Goal: Transaction & Acquisition: Purchase product/service

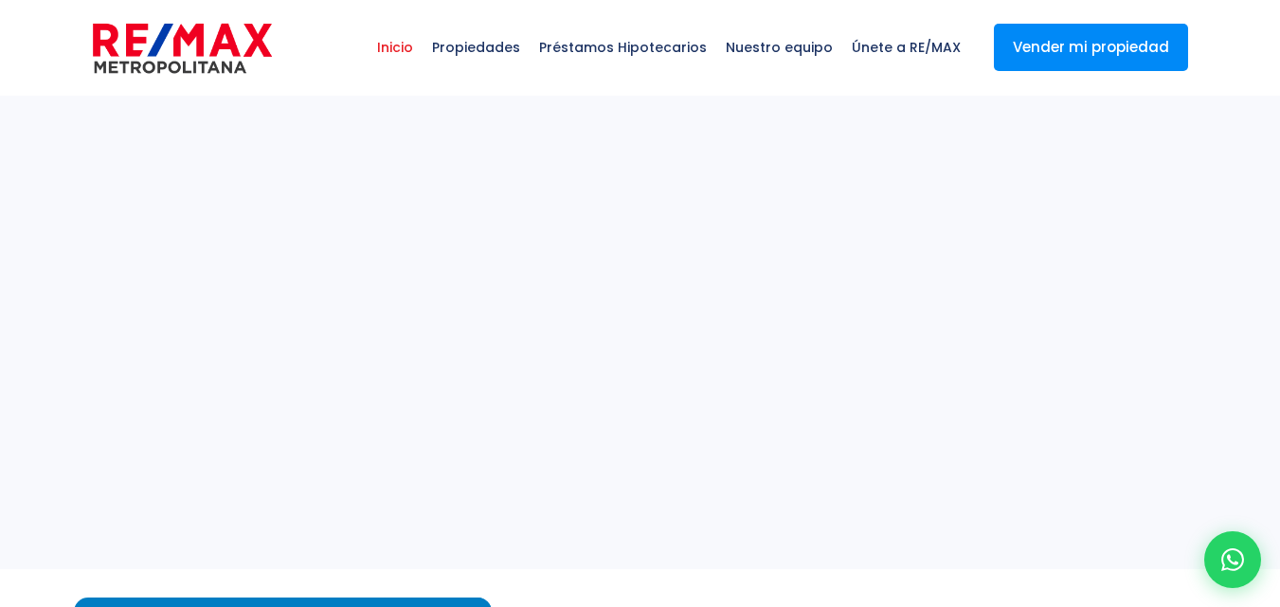
select select
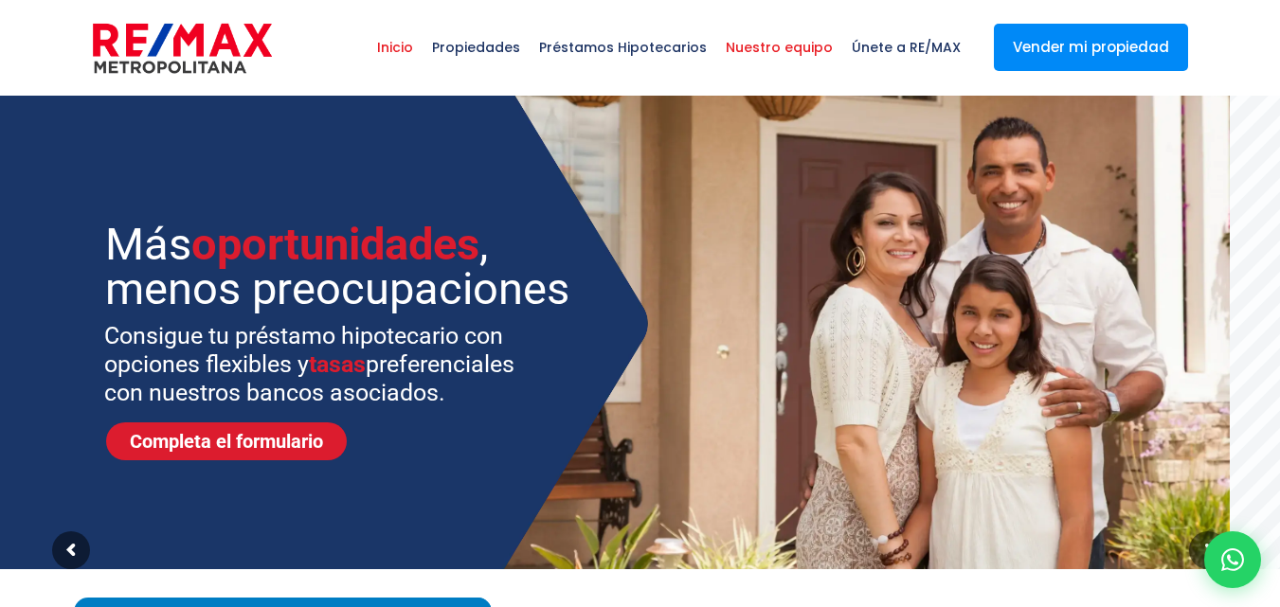
click at [774, 46] on span "Nuestro equipo" at bounding box center [779, 47] width 126 height 57
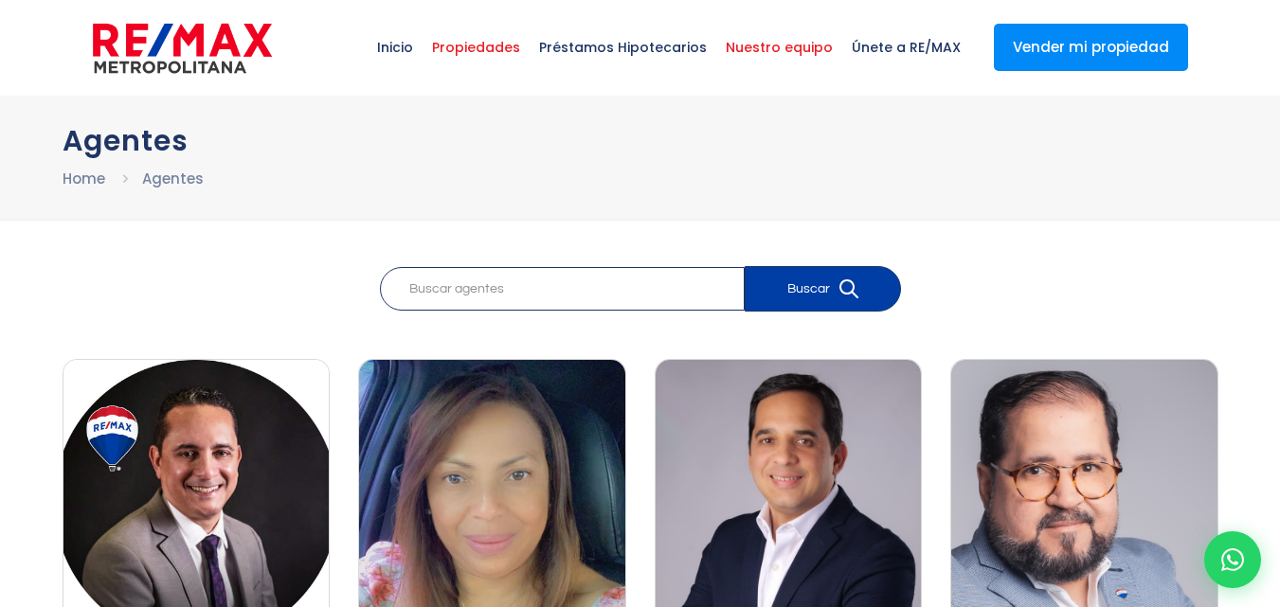
click at [478, 53] on span "Propiedades" at bounding box center [476, 47] width 107 height 57
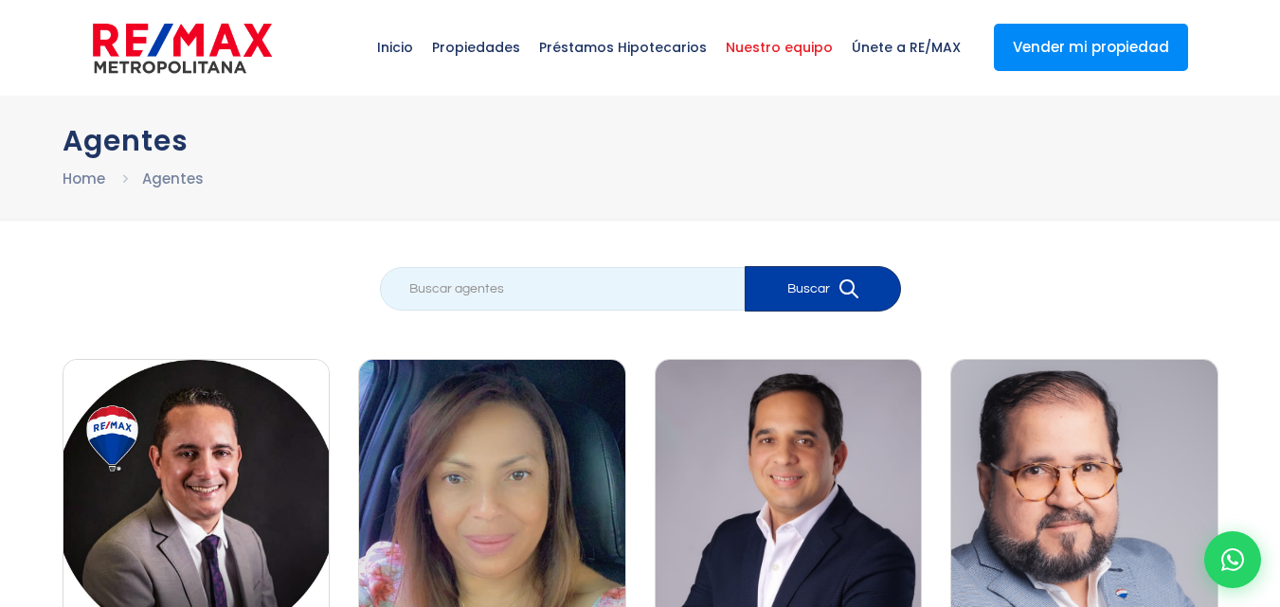
click at [545, 287] on input "search" at bounding box center [562, 289] width 365 height 44
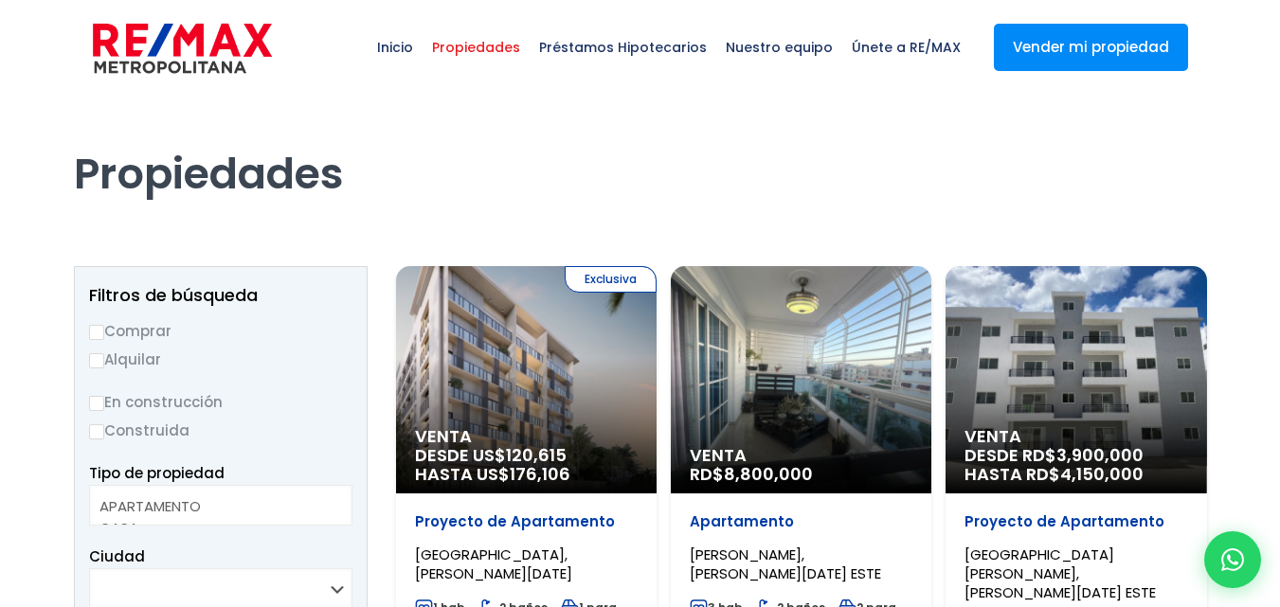
select select
click at [218, 76] on img at bounding box center [182, 48] width 179 height 57
click at [210, 57] on img at bounding box center [182, 48] width 179 height 57
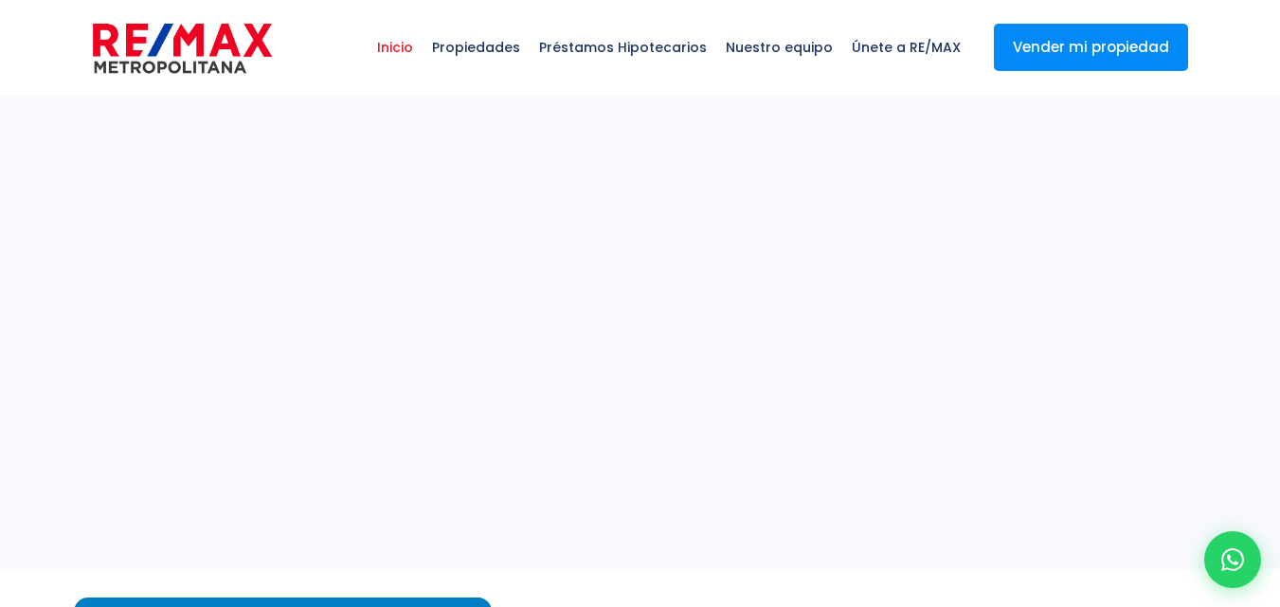
select select
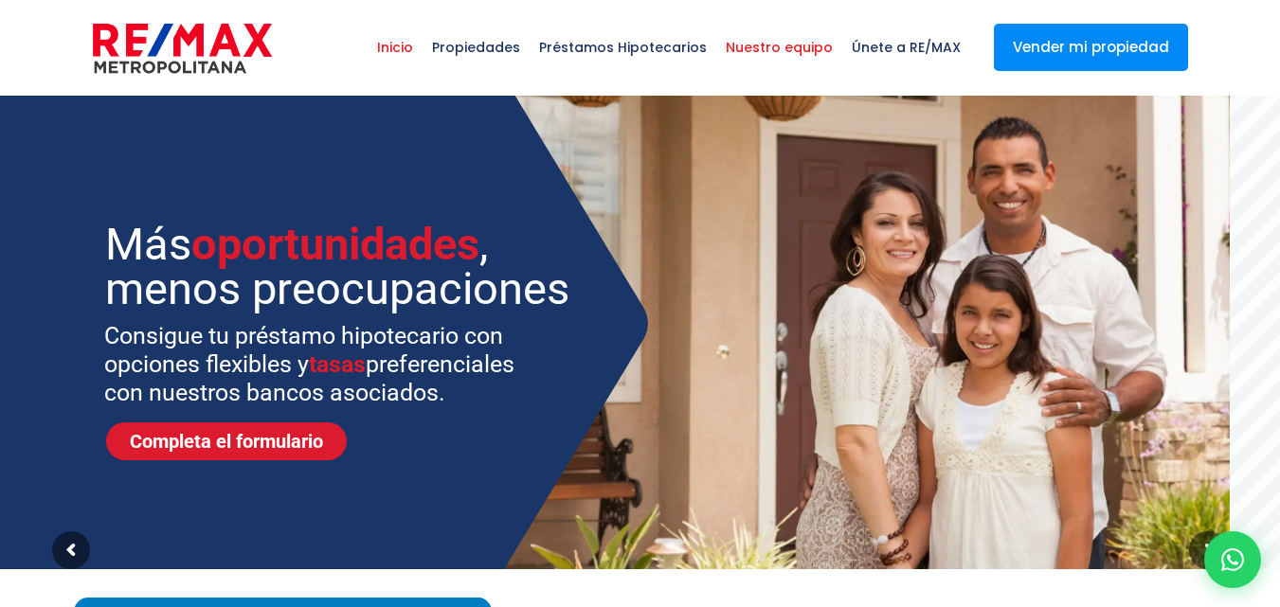
click at [816, 45] on span "Nuestro equipo" at bounding box center [779, 47] width 126 height 57
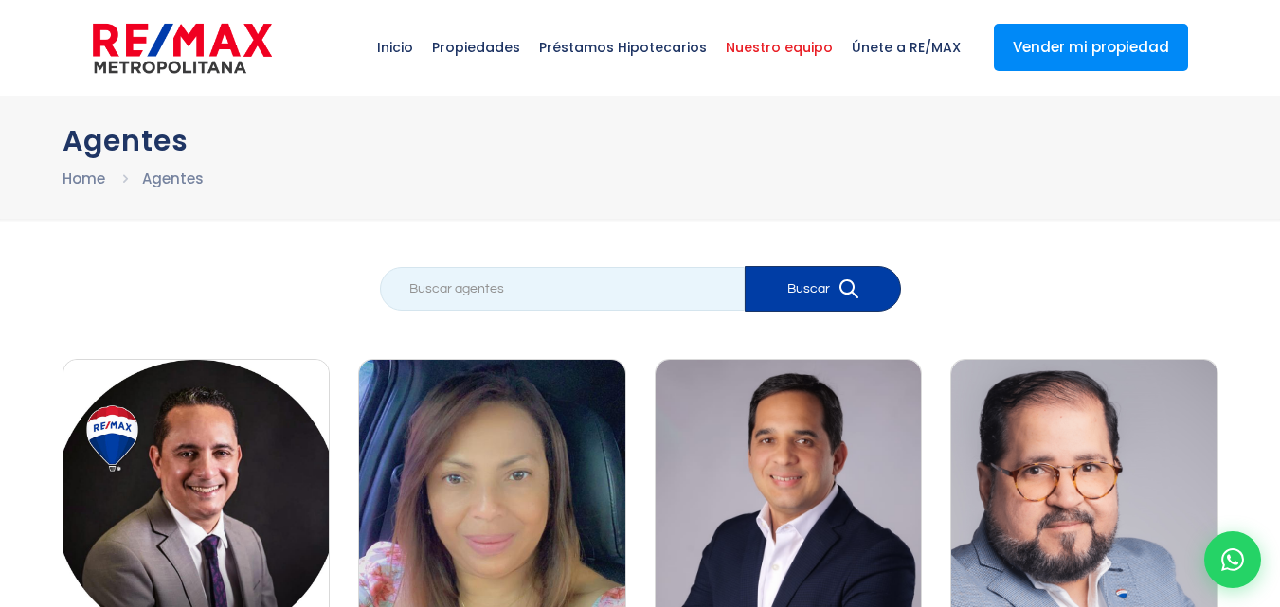
click at [498, 287] on input "search" at bounding box center [562, 289] width 365 height 44
type input "padilla"
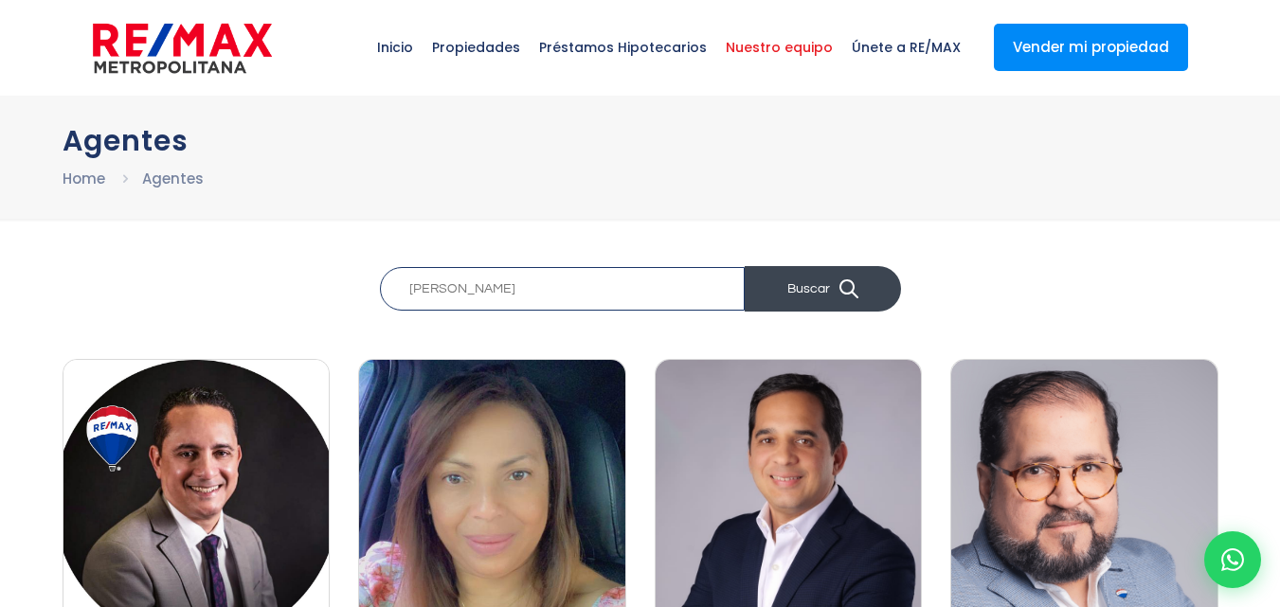
click at [789, 280] on button "Buscar" at bounding box center [823, 288] width 156 height 45
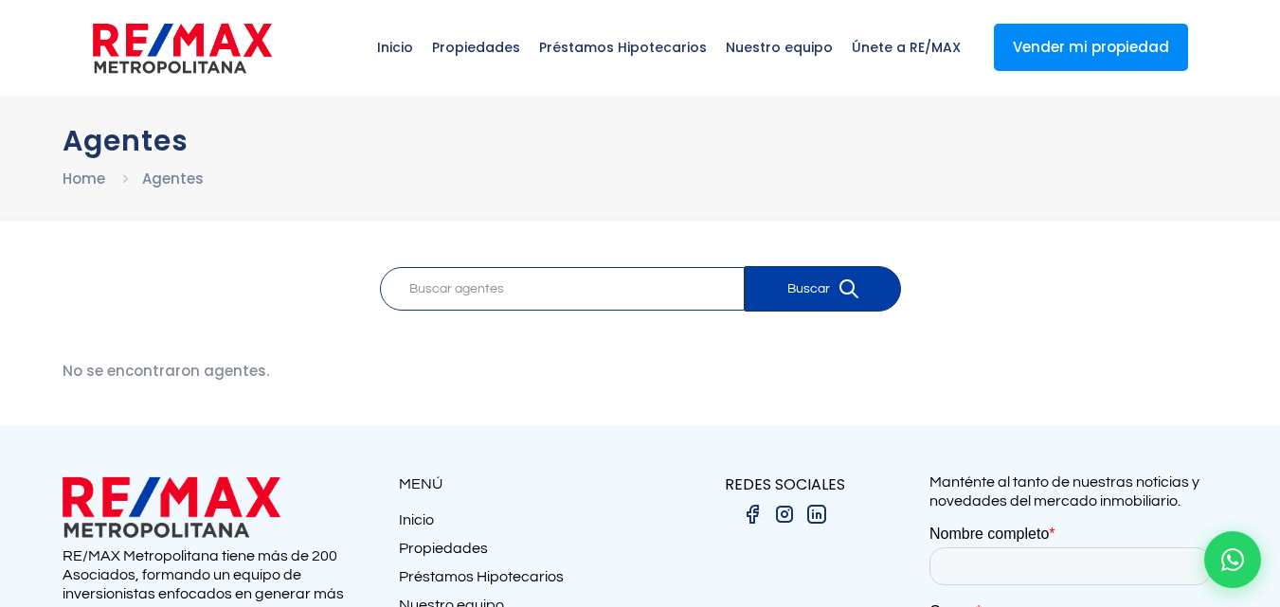
click at [150, 62] on img at bounding box center [182, 48] width 179 height 57
click at [473, 52] on span "Propiedades" at bounding box center [476, 47] width 107 height 57
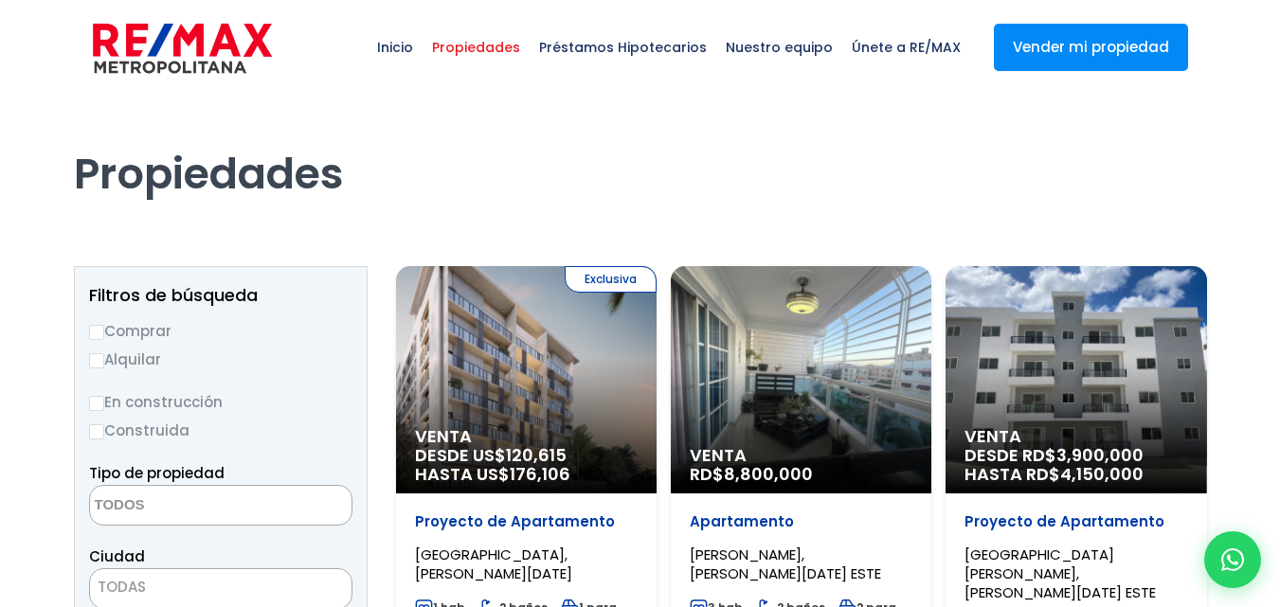
select select
click at [97, 333] on input "Comprar" at bounding box center [96, 332] width 15 height 15
radio input "true"
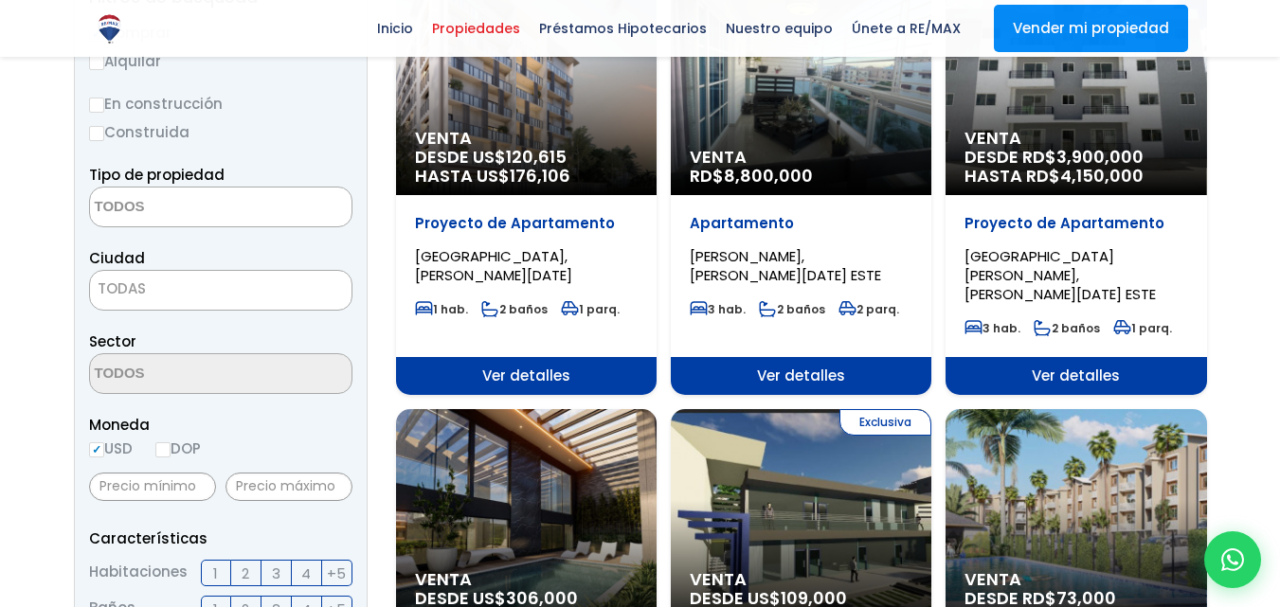
scroll to position [379, 0]
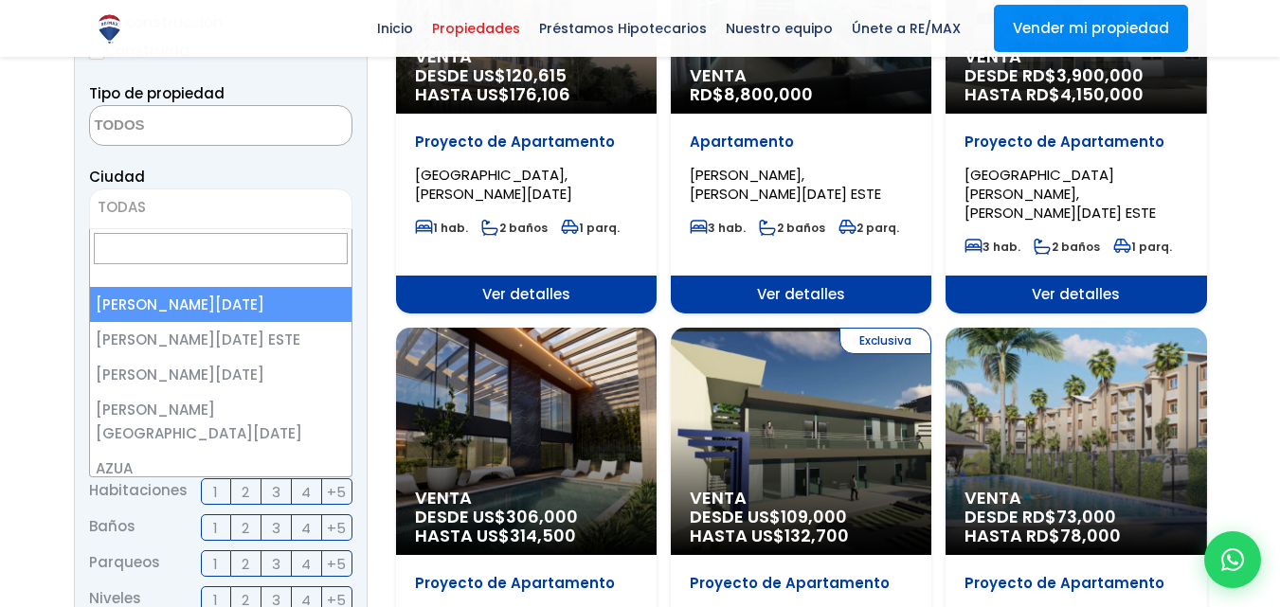
click at [175, 217] on span "TODAS" at bounding box center [220, 207] width 261 height 27
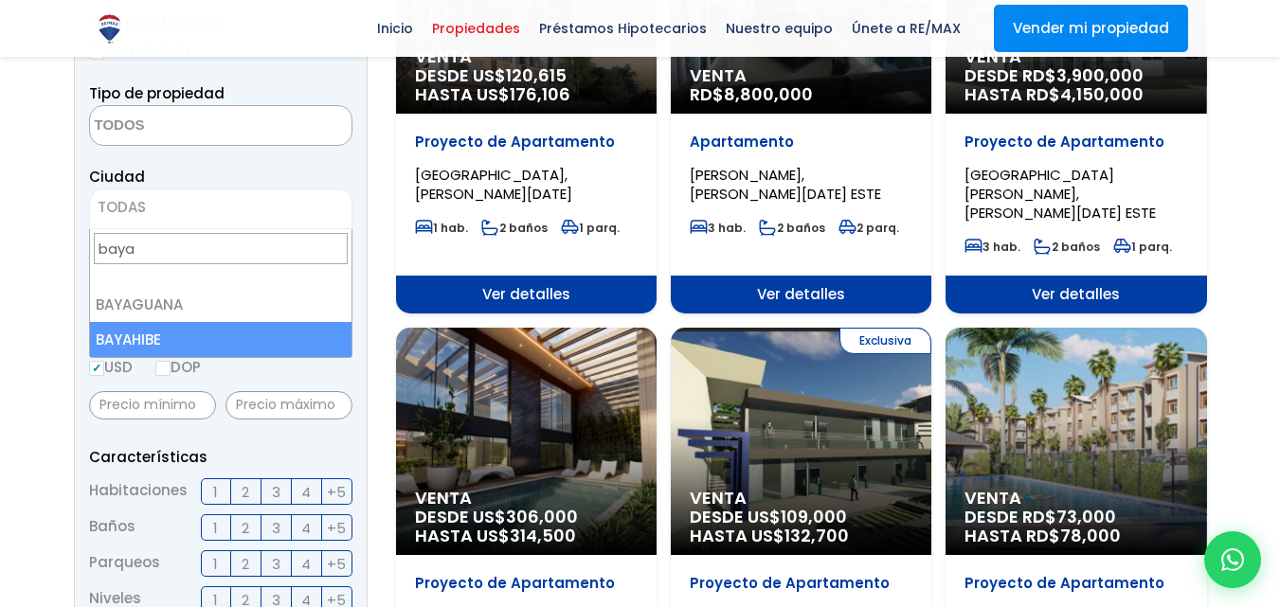
type input "baya"
select select "440"
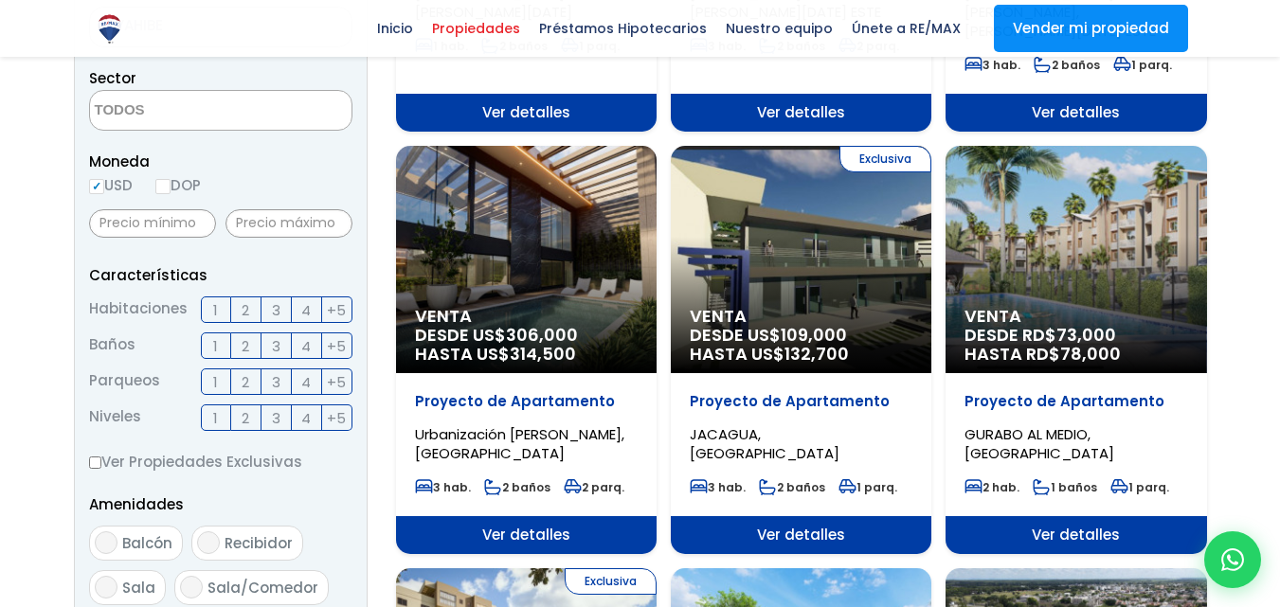
scroll to position [568, 0]
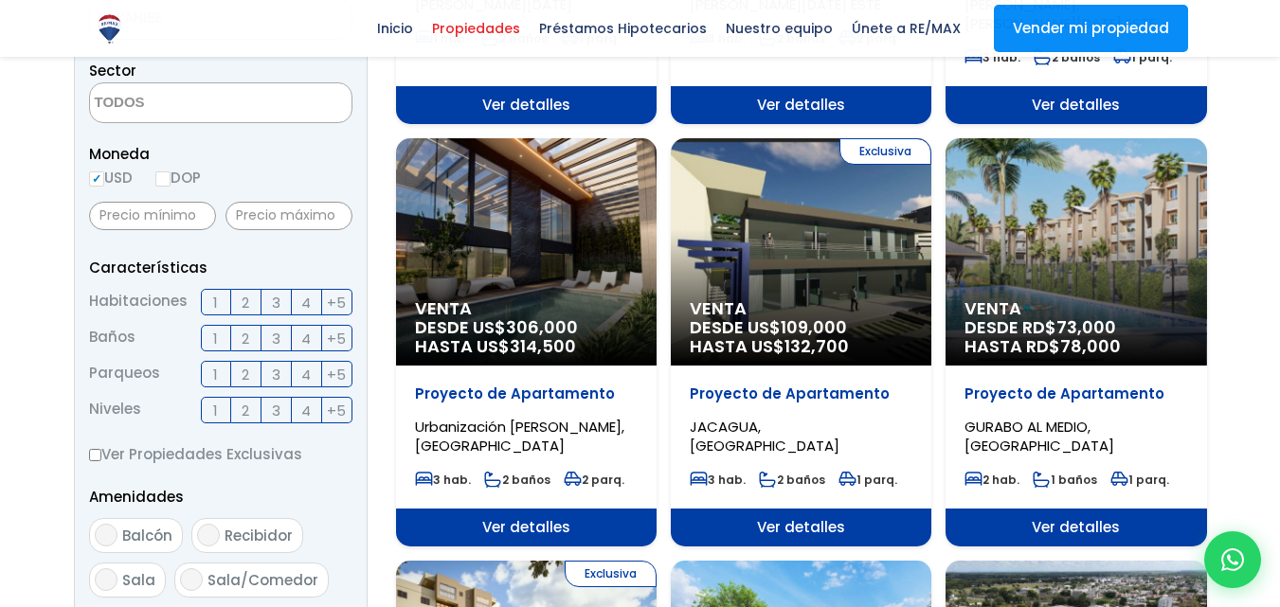
click at [243, 303] on span "2" at bounding box center [246, 303] width 8 height 24
click at [0, 0] on input "2" at bounding box center [0, 0] width 0 height 0
click at [215, 304] on span "1" at bounding box center [215, 303] width 5 height 24
click at [208, 302] on label "1" at bounding box center [216, 302] width 30 height 27
click at [0, 0] on input "1" at bounding box center [0, 0] width 0 height 0
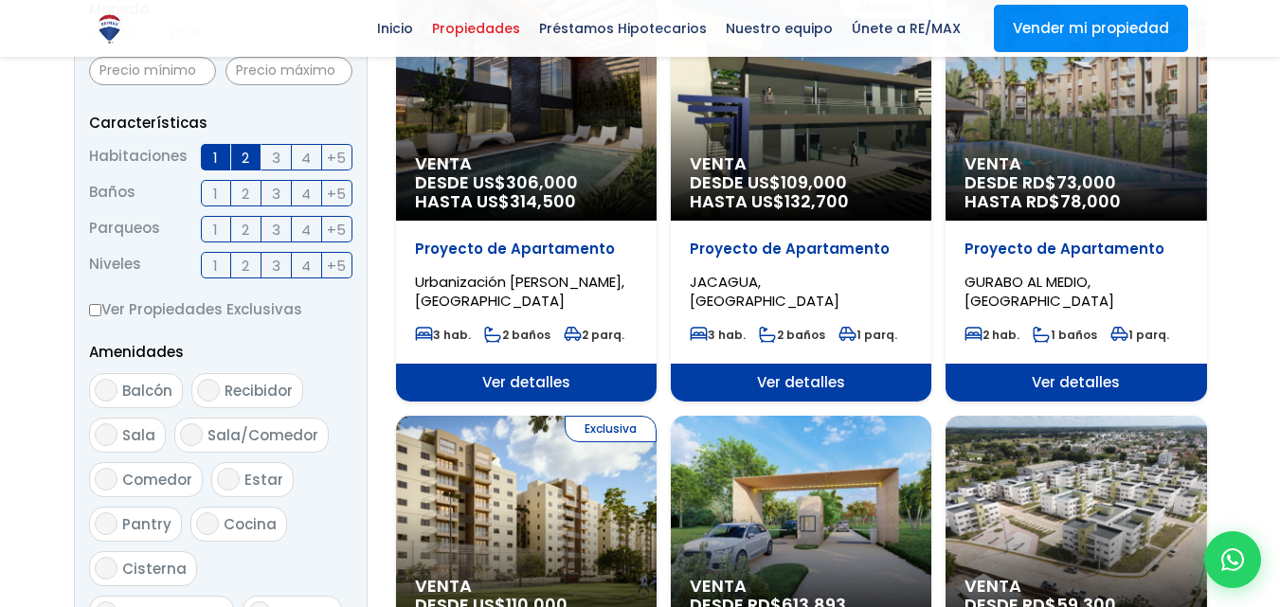
scroll to position [758, 0]
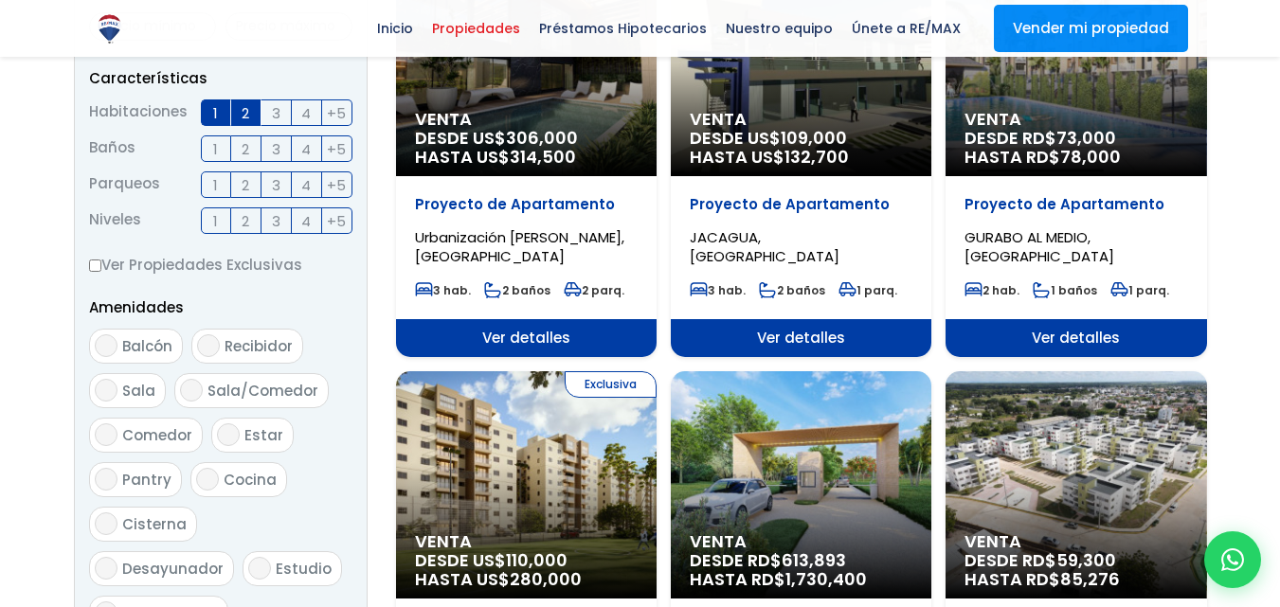
click at [149, 344] on span "Balcón" at bounding box center [147, 346] width 50 height 20
click at [117, 344] on input "Balcón" at bounding box center [106, 345] width 23 height 23
checkbox input "true"
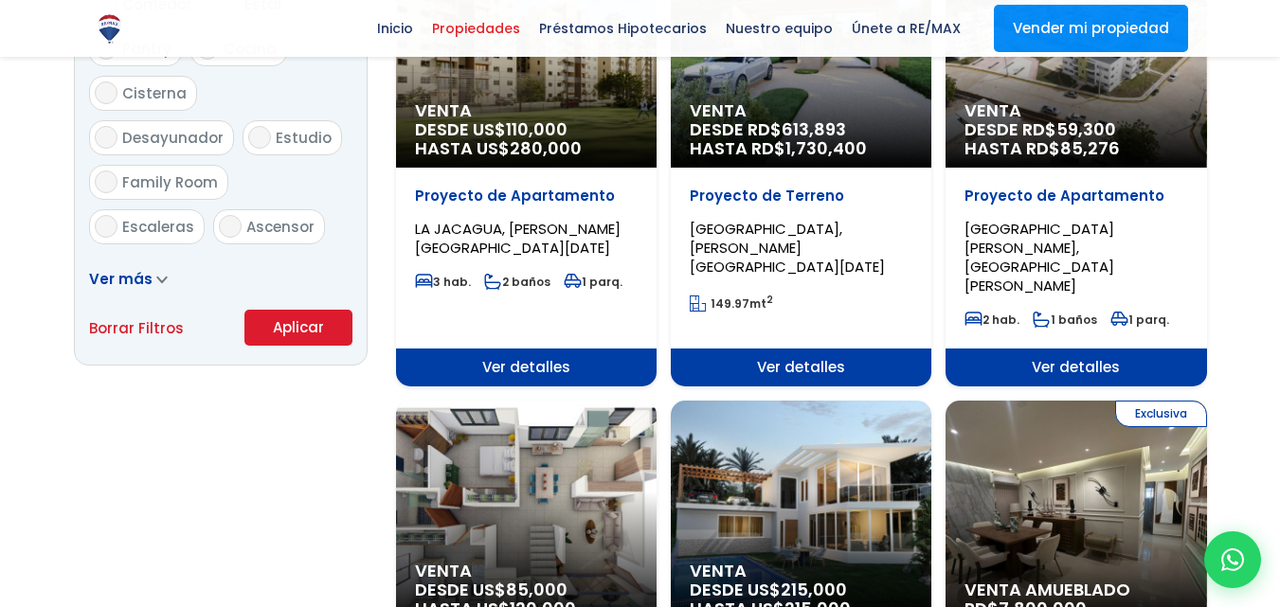
scroll to position [1326, 0]
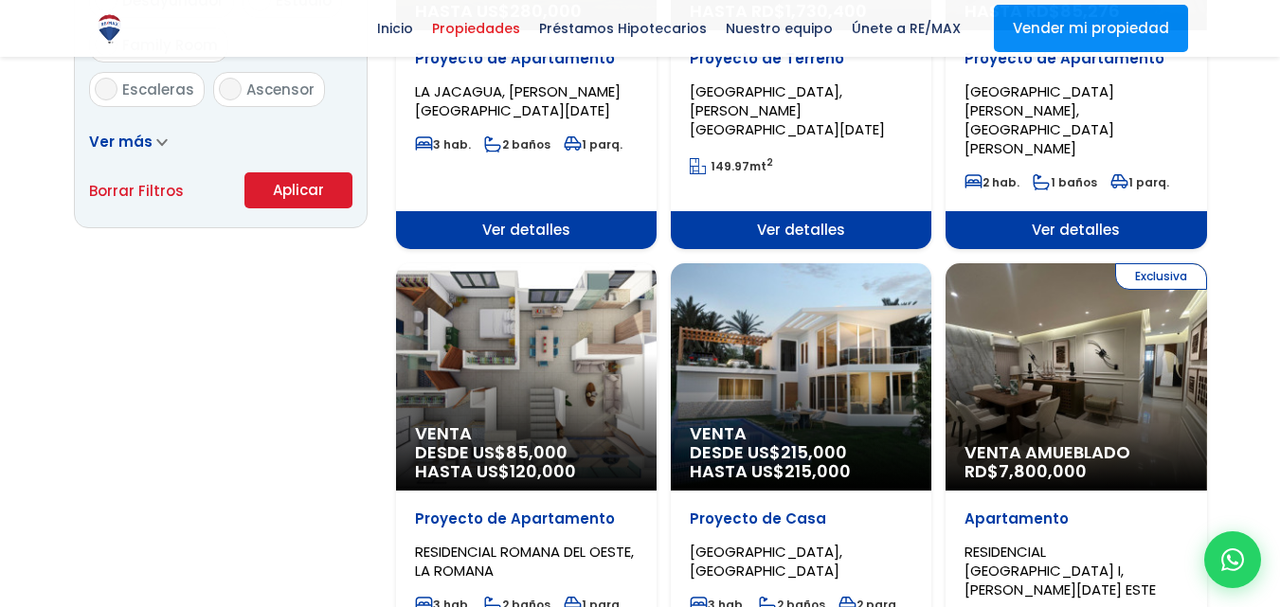
click at [272, 193] on button "Aplicar" at bounding box center [298, 190] width 108 height 36
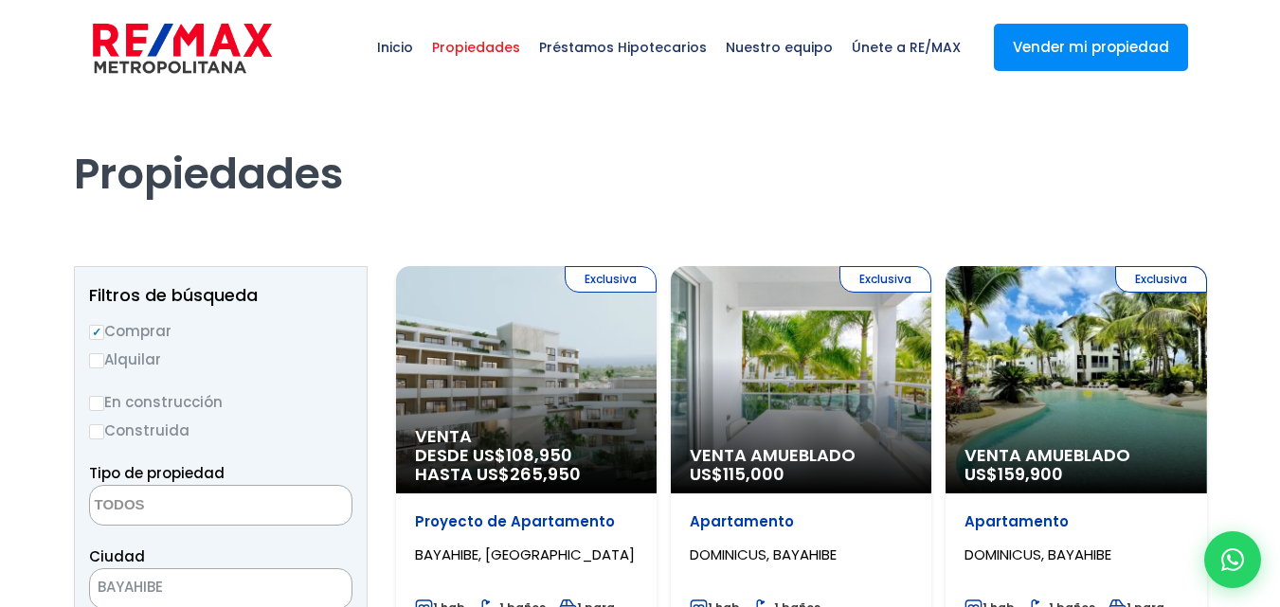
select select
click at [98, 325] on input "Comprar" at bounding box center [96, 332] width 15 height 15
click at [96, 405] on input "En construcción" at bounding box center [96, 403] width 15 height 15
radio input "true"
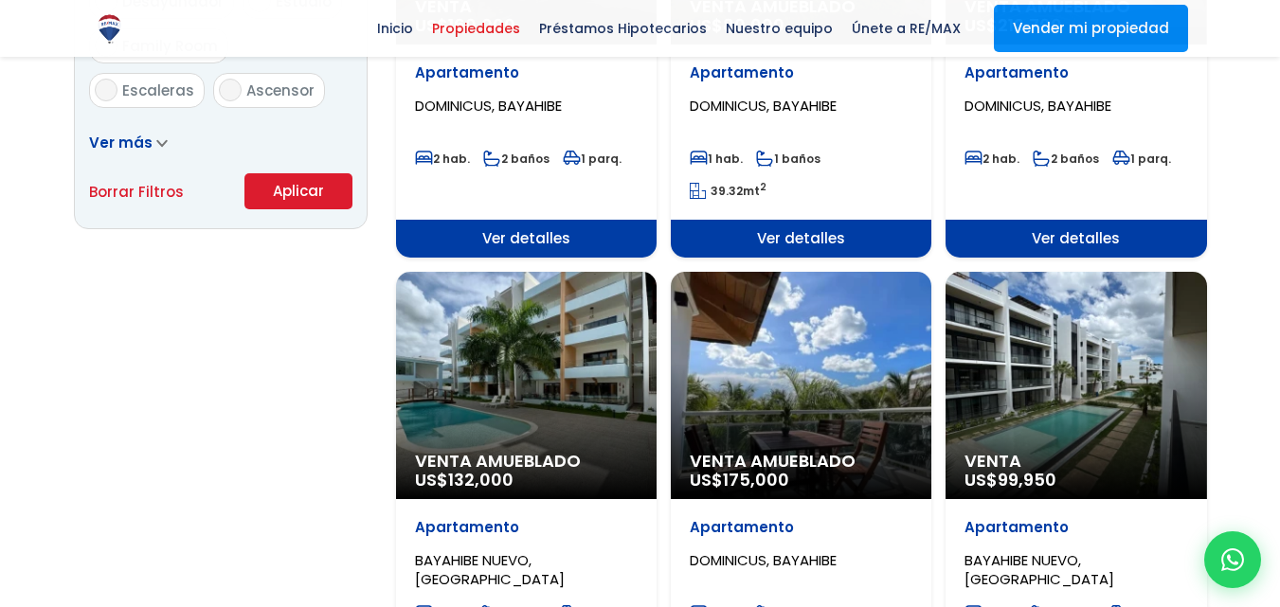
scroll to position [1326, 0]
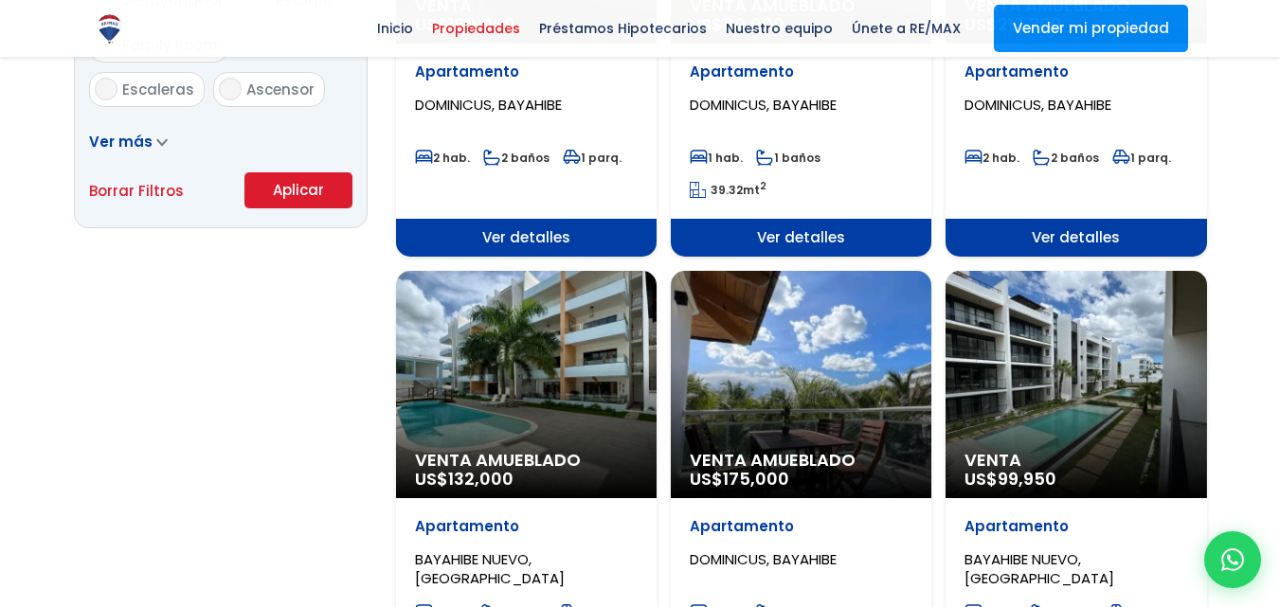
click at [297, 184] on button "Aplicar" at bounding box center [298, 190] width 108 height 36
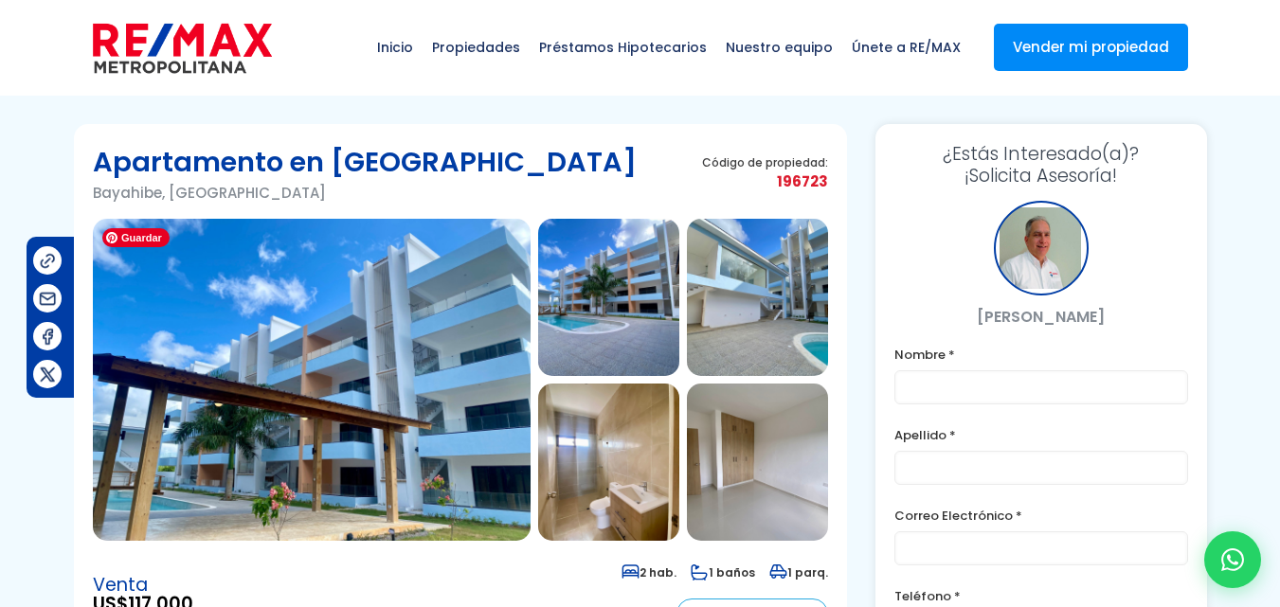
click at [247, 379] on img at bounding box center [312, 380] width 438 height 322
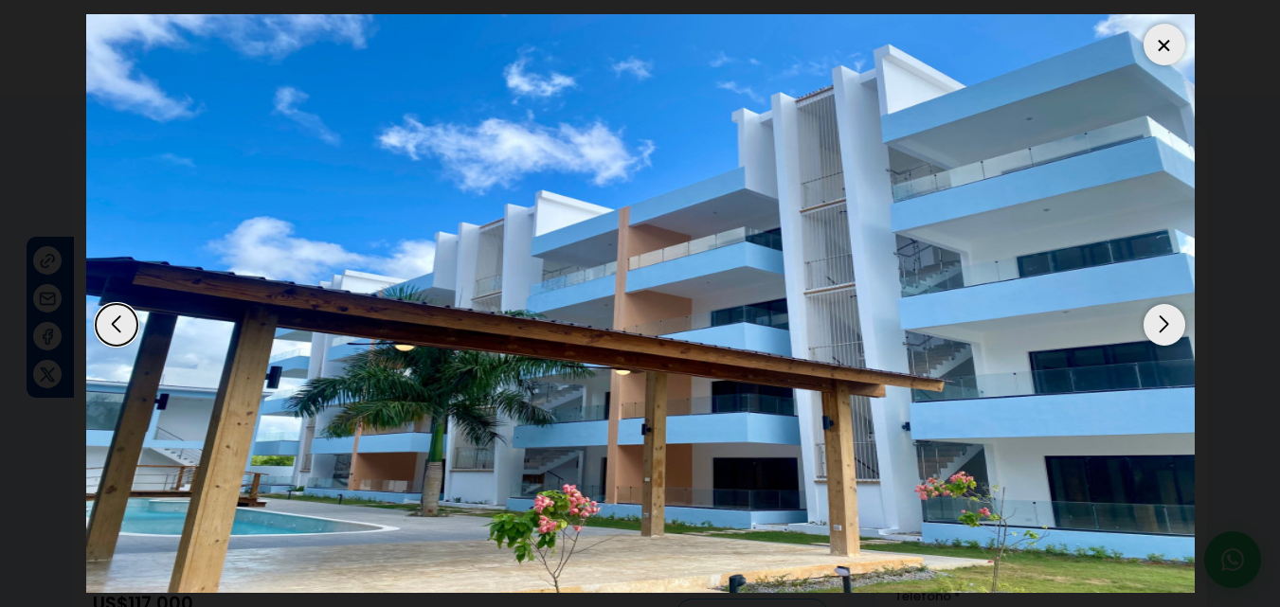
click at [1163, 326] on div "Next slide" at bounding box center [1164, 325] width 42 height 42
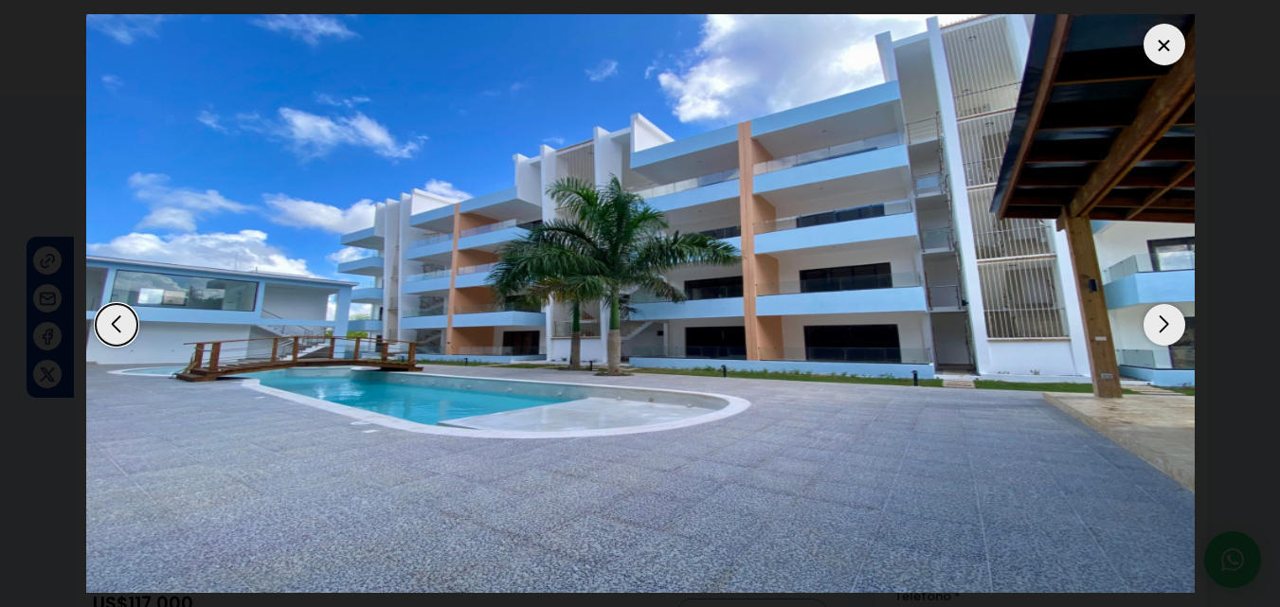
click at [1163, 326] on div "Next slide" at bounding box center [1164, 325] width 42 height 42
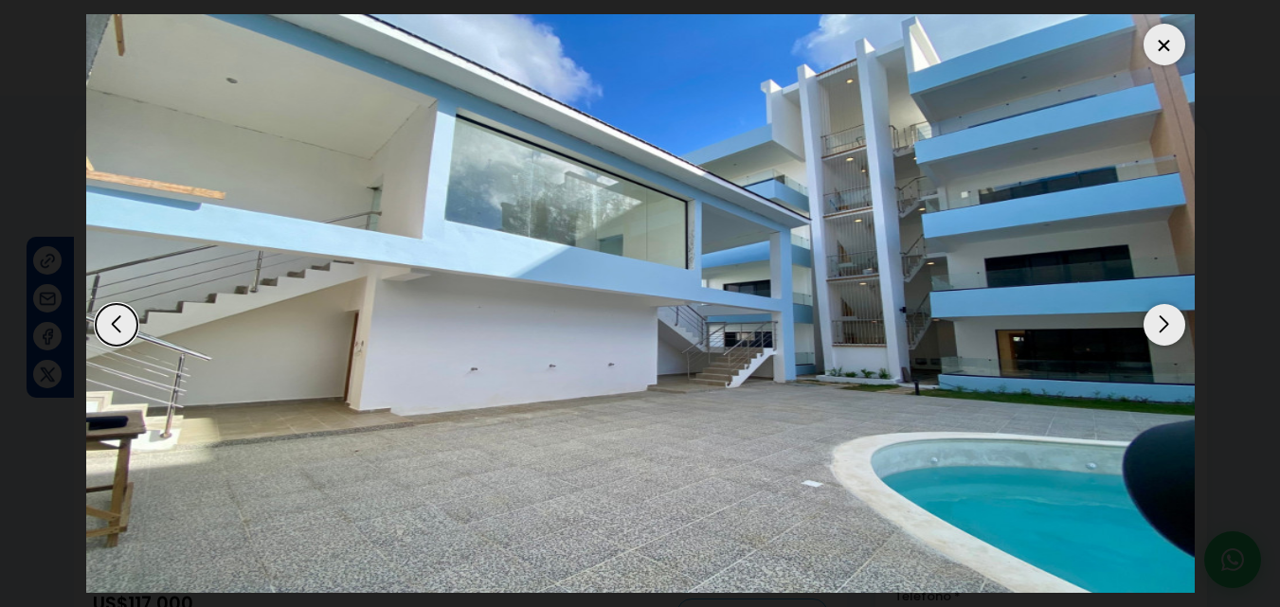
click at [1163, 326] on div "Next slide" at bounding box center [1164, 325] width 42 height 42
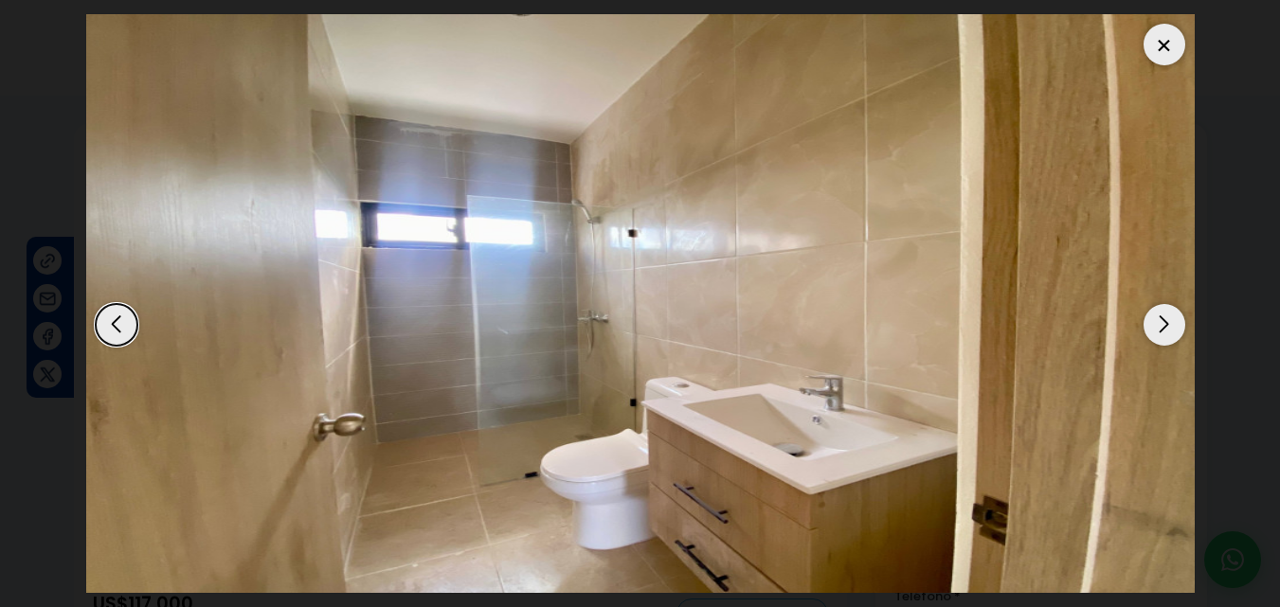
click at [1163, 326] on div "Next slide" at bounding box center [1164, 325] width 42 height 42
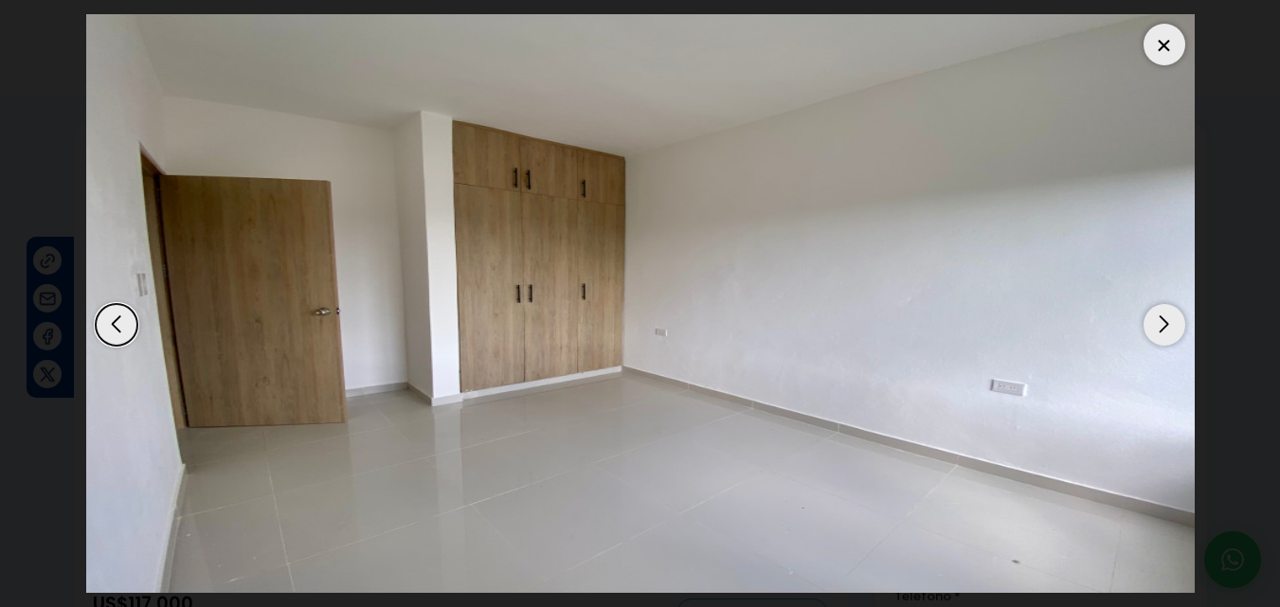
click at [1163, 326] on div "Next slide" at bounding box center [1164, 325] width 42 height 42
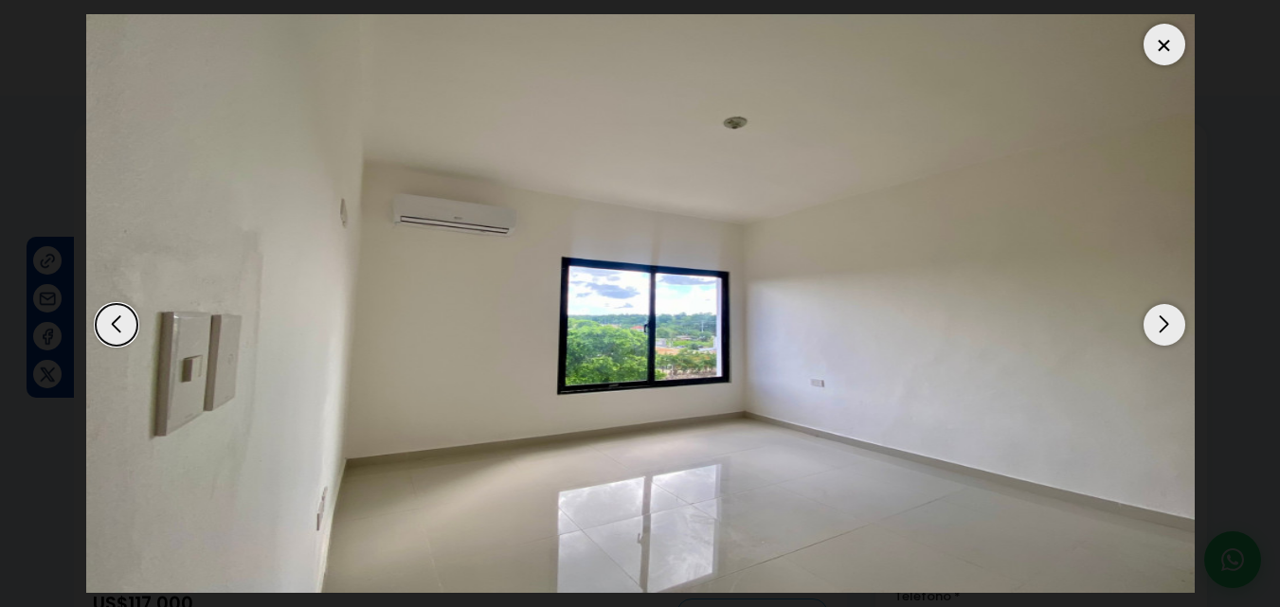
click at [1163, 326] on div "Next slide" at bounding box center [1164, 325] width 42 height 42
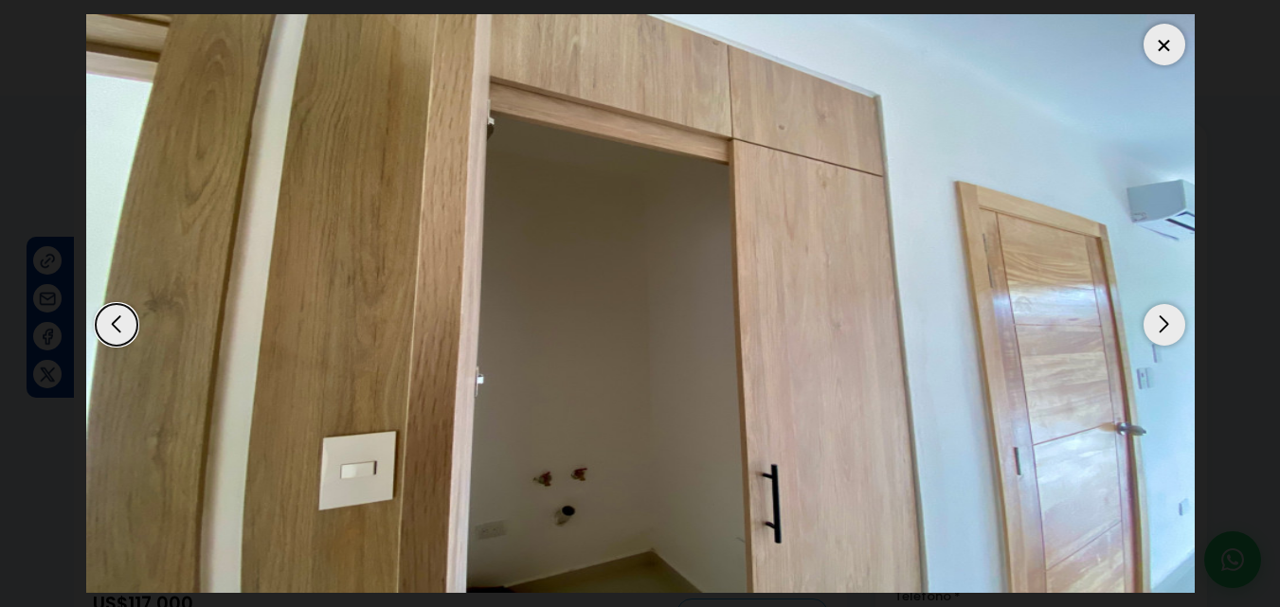
click at [1163, 326] on div "Next slide" at bounding box center [1164, 325] width 42 height 42
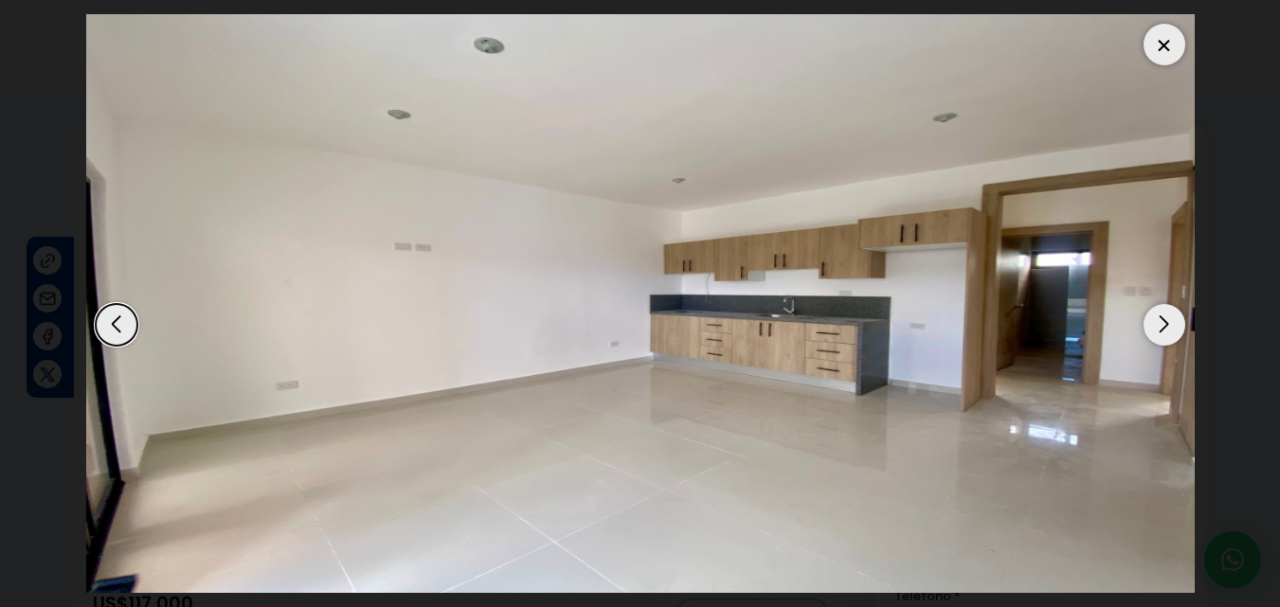
click at [1163, 326] on div "Next slide" at bounding box center [1164, 325] width 42 height 42
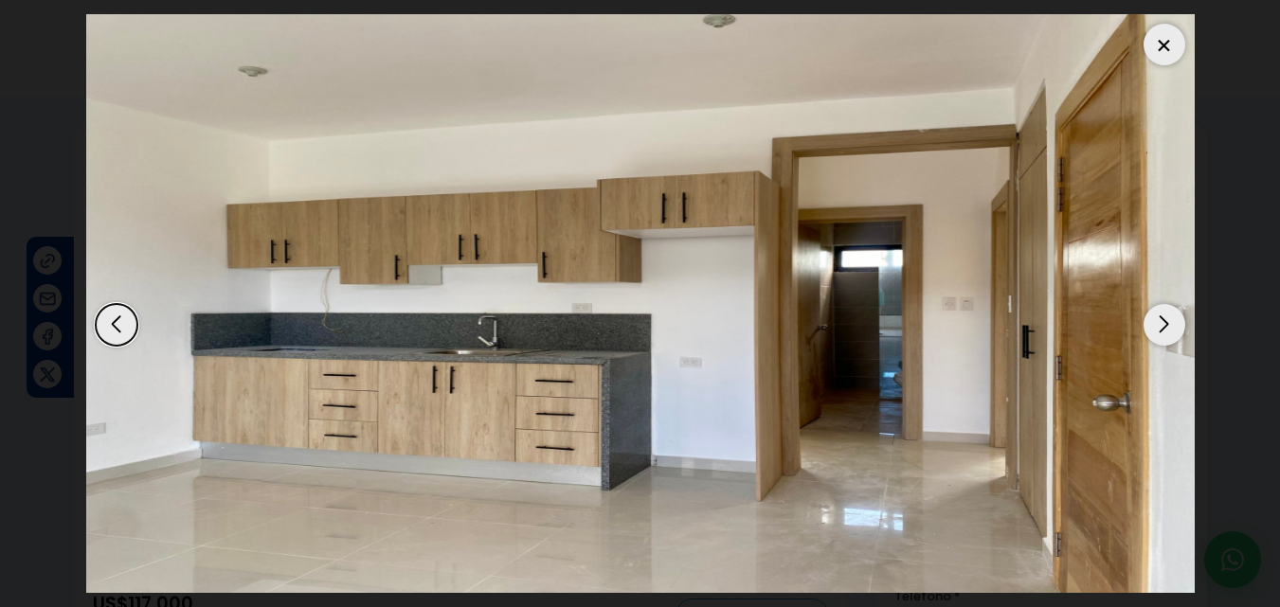
click at [1163, 326] on div "Next slide" at bounding box center [1164, 325] width 42 height 42
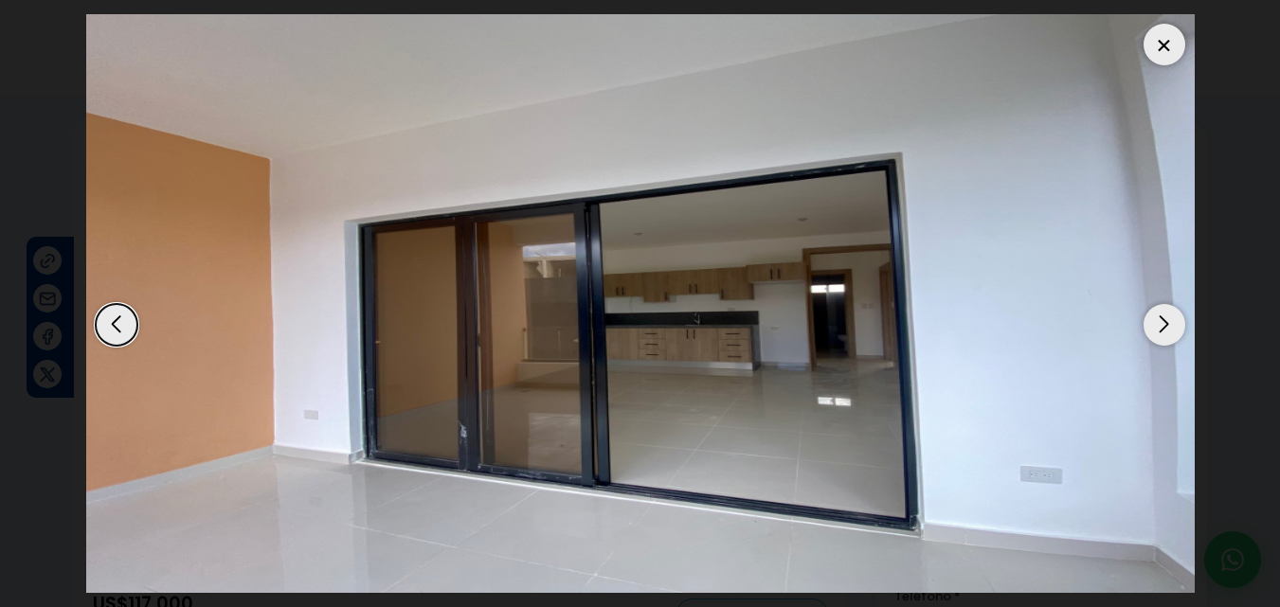
click at [1163, 326] on div "Next slide" at bounding box center [1164, 325] width 42 height 42
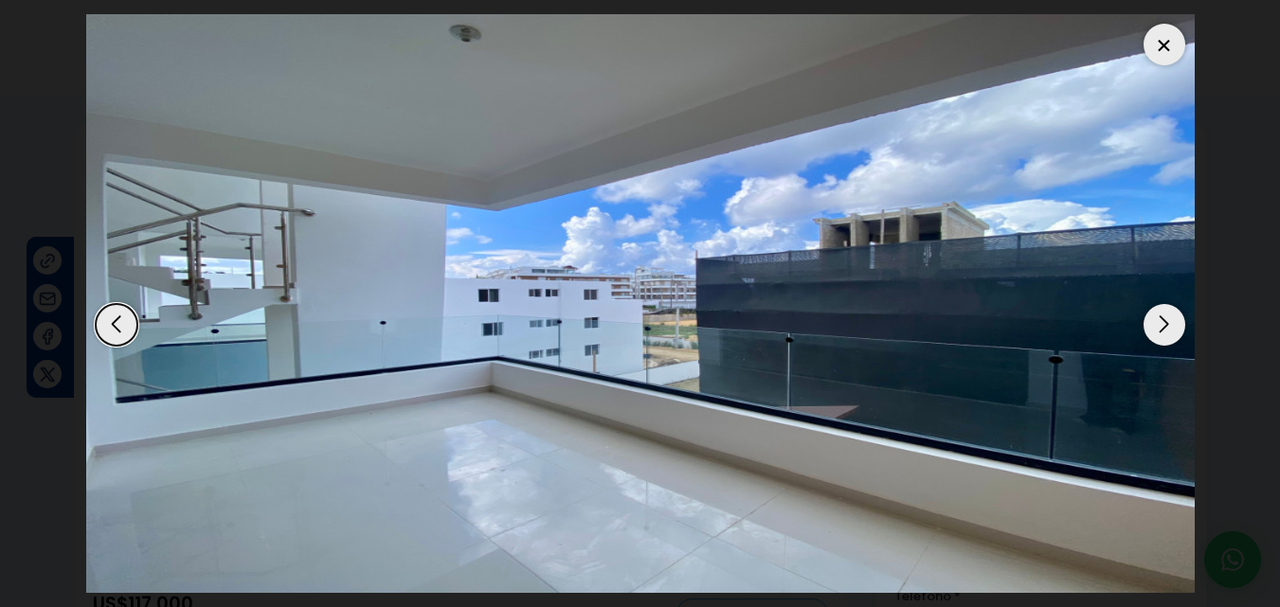
click at [1163, 326] on div "Next slide" at bounding box center [1164, 325] width 42 height 42
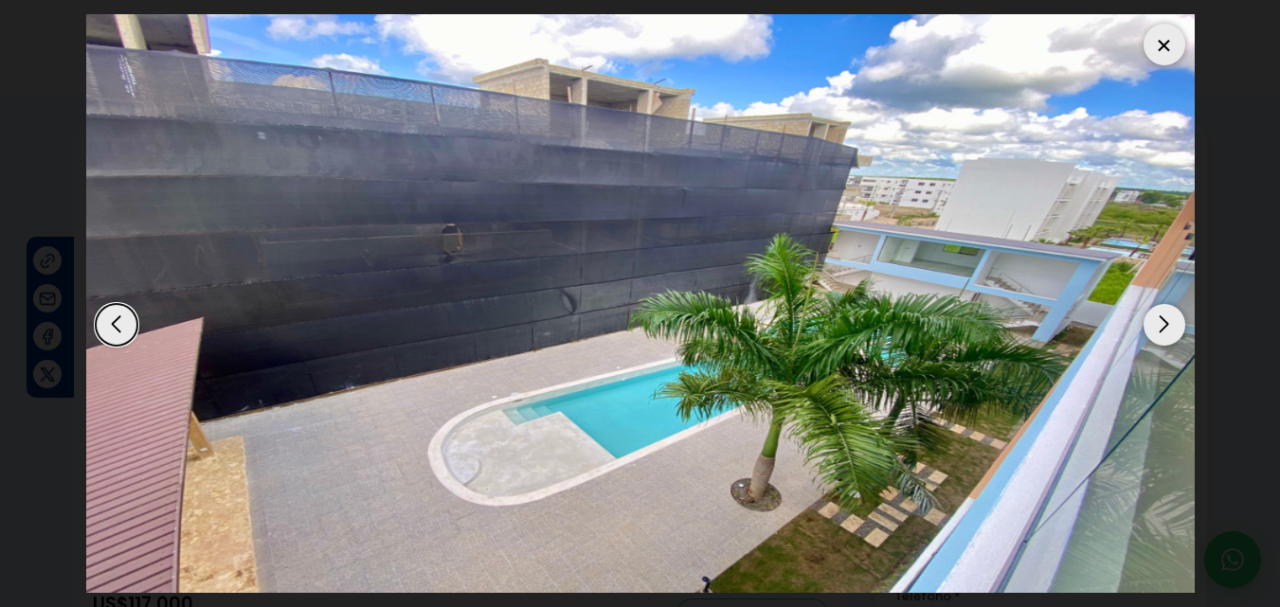
click at [1163, 326] on div "Next slide" at bounding box center [1164, 325] width 42 height 42
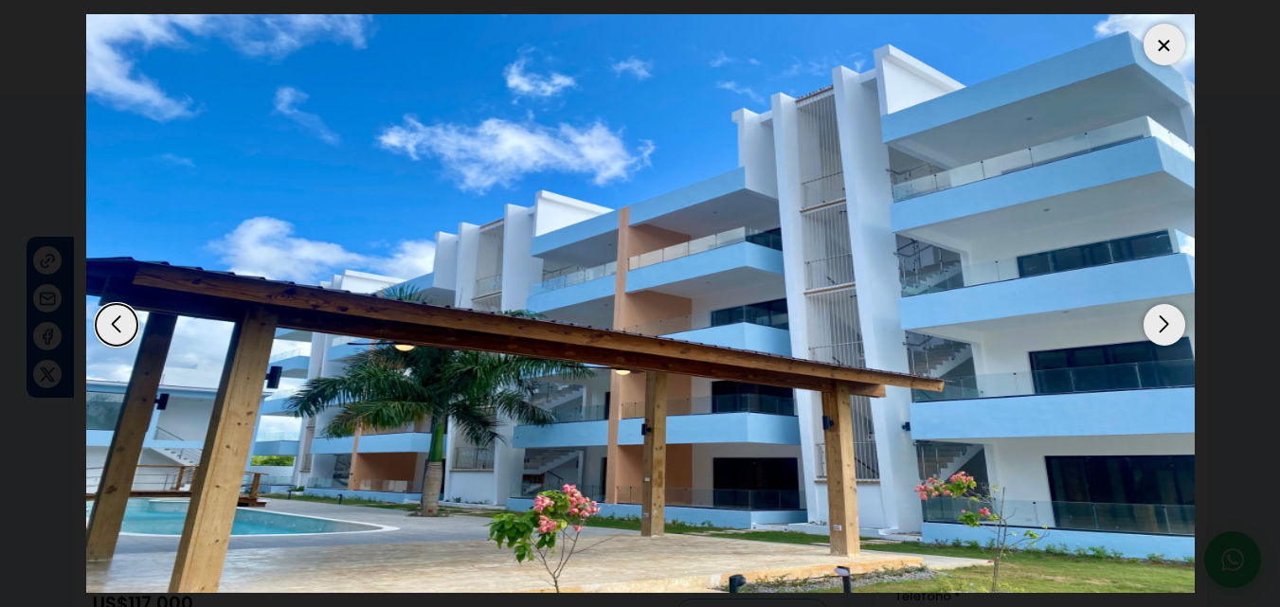
click at [1163, 326] on div "Next slide" at bounding box center [1164, 325] width 42 height 42
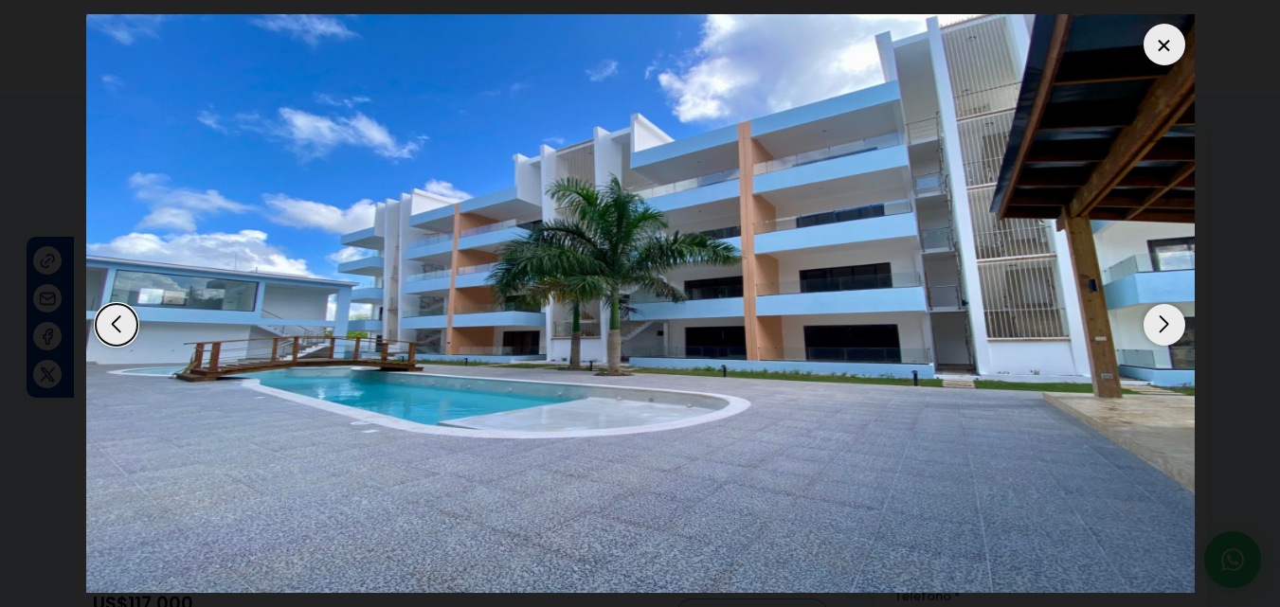
click at [1158, 35] on div at bounding box center [1164, 45] width 42 height 42
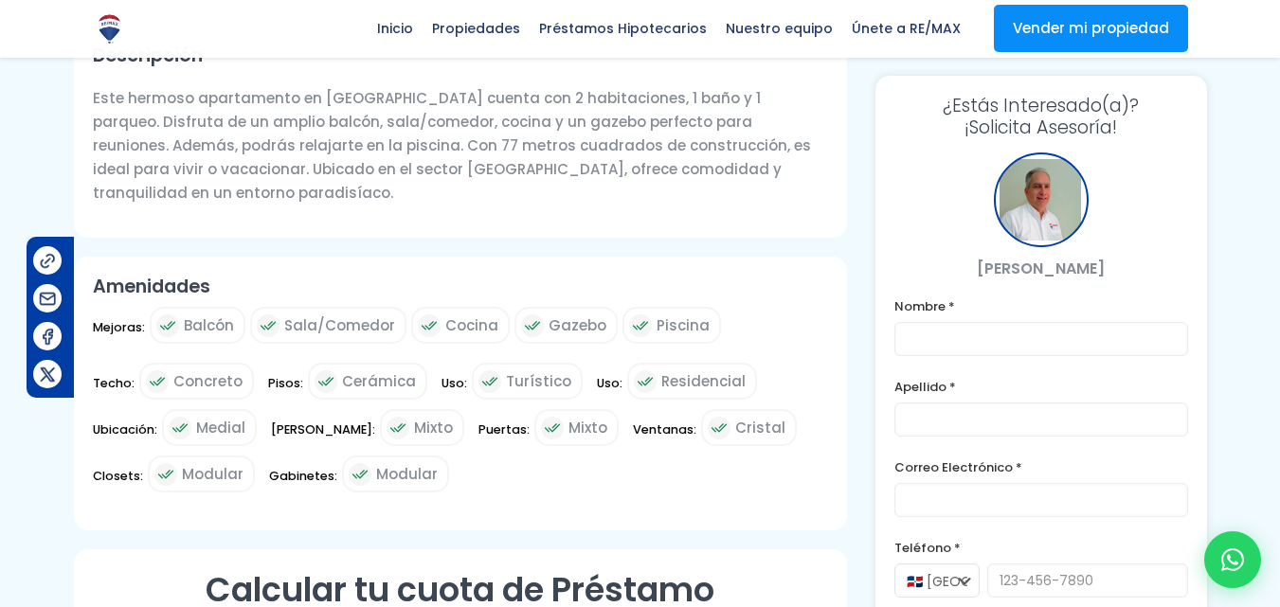
scroll to position [284, 0]
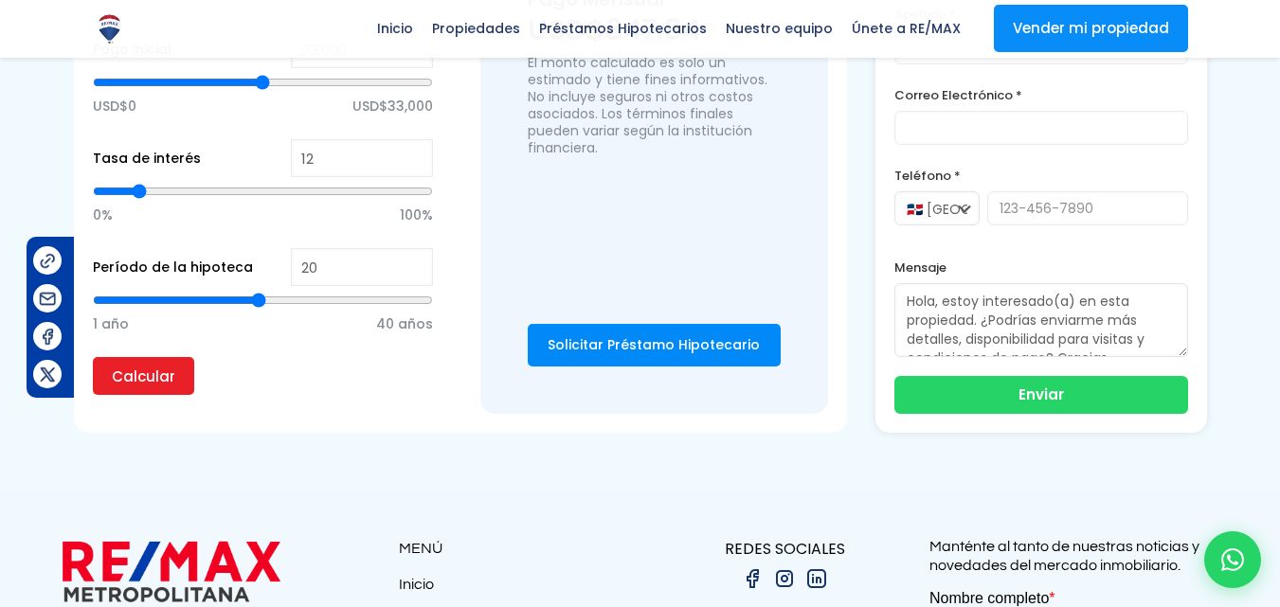
scroll to position [1611, 0]
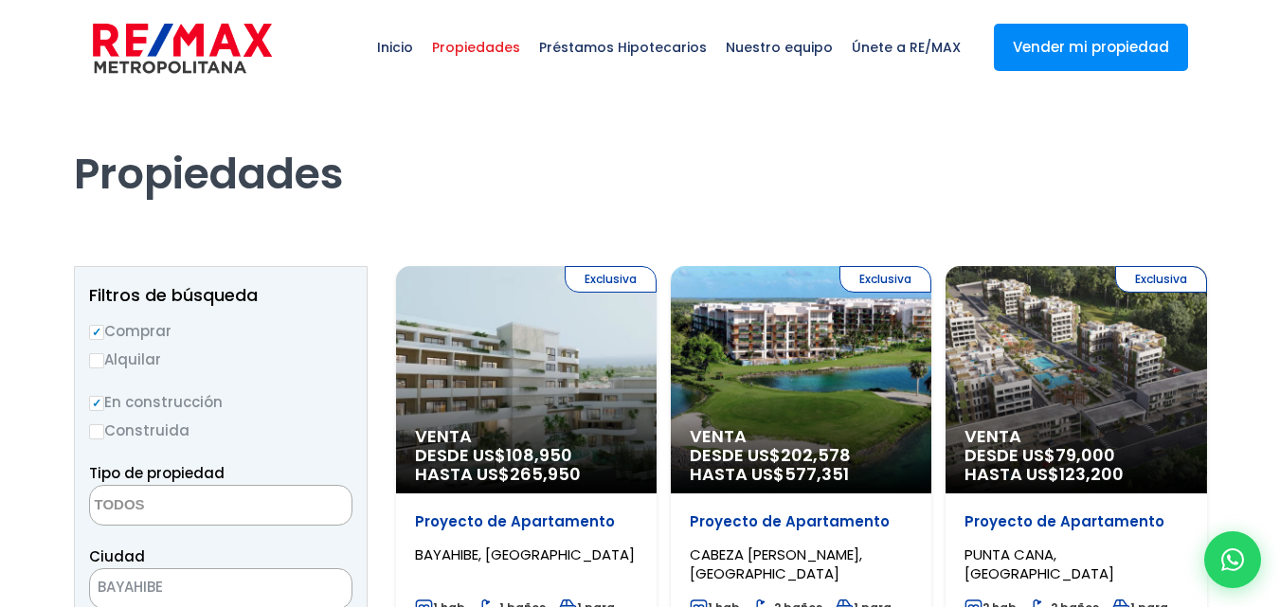
select select
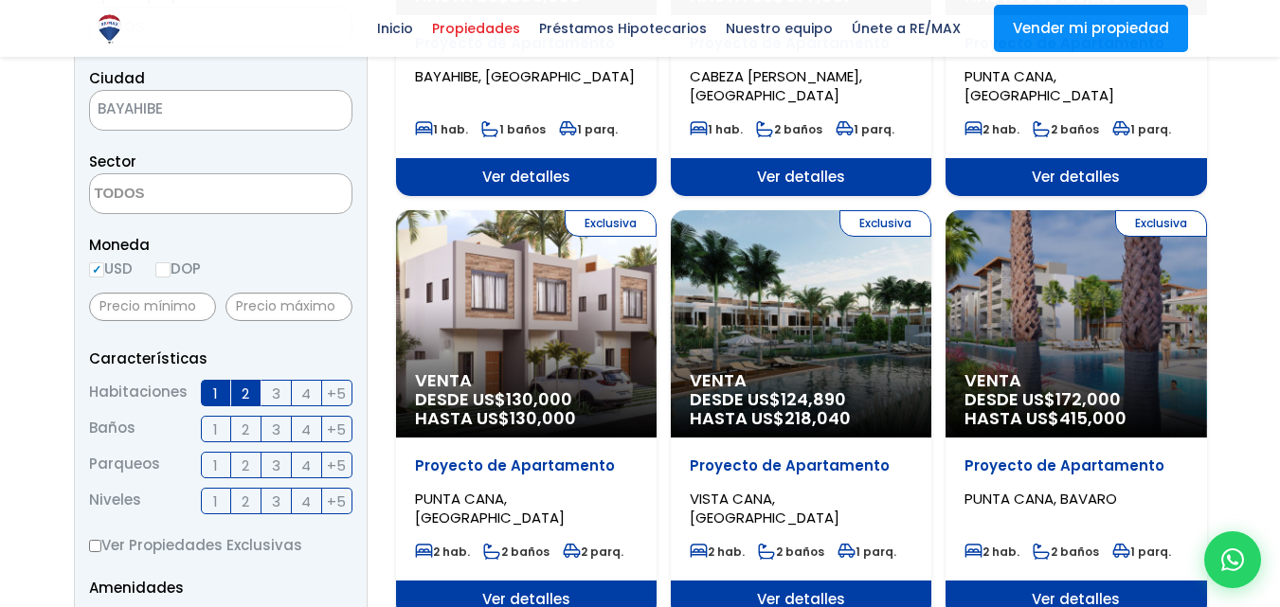
scroll to position [474, 0]
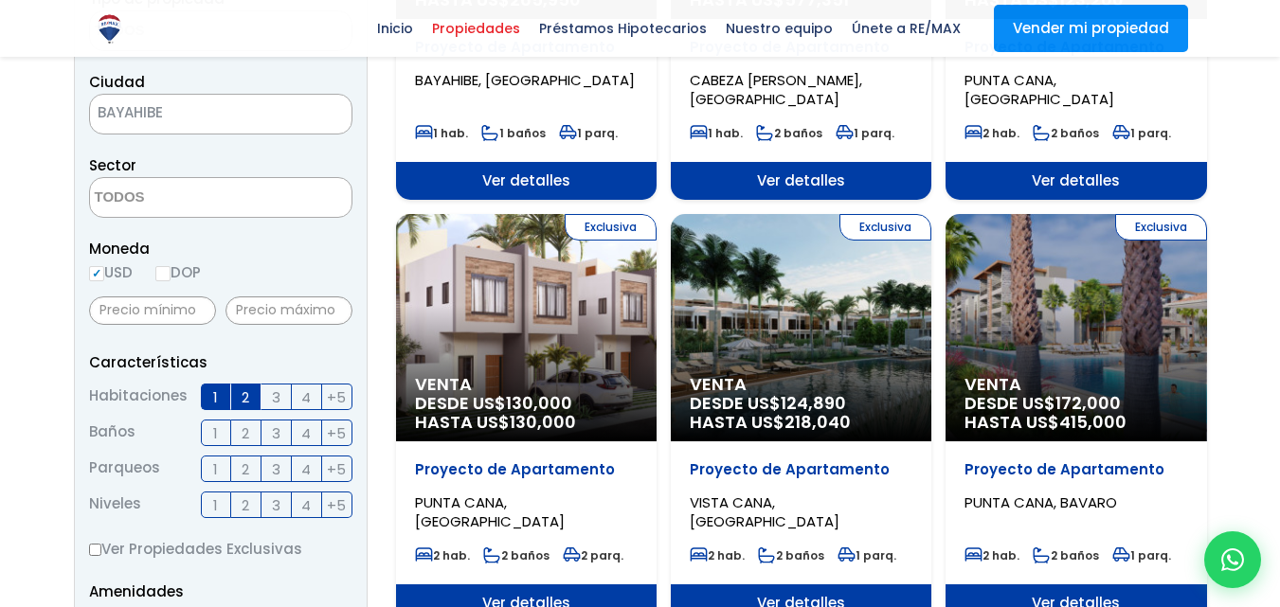
click at [176, 203] on textarea "Search" at bounding box center [182, 198] width 184 height 41
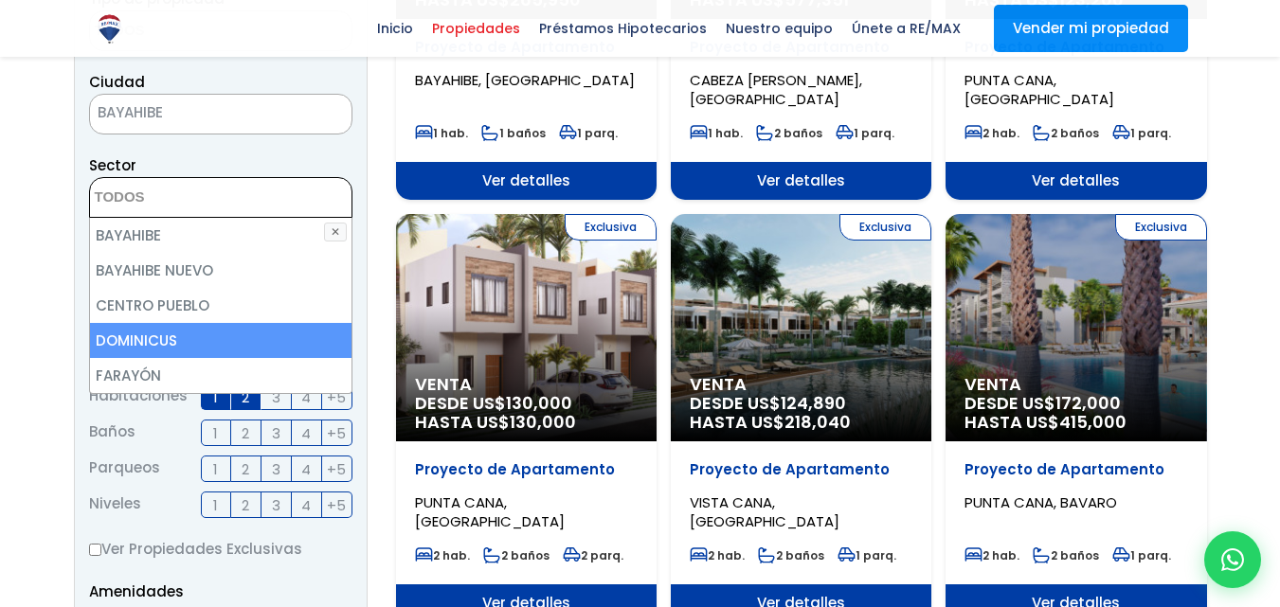
click at [160, 345] on li "DOMINICUS" at bounding box center [220, 340] width 261 height 35
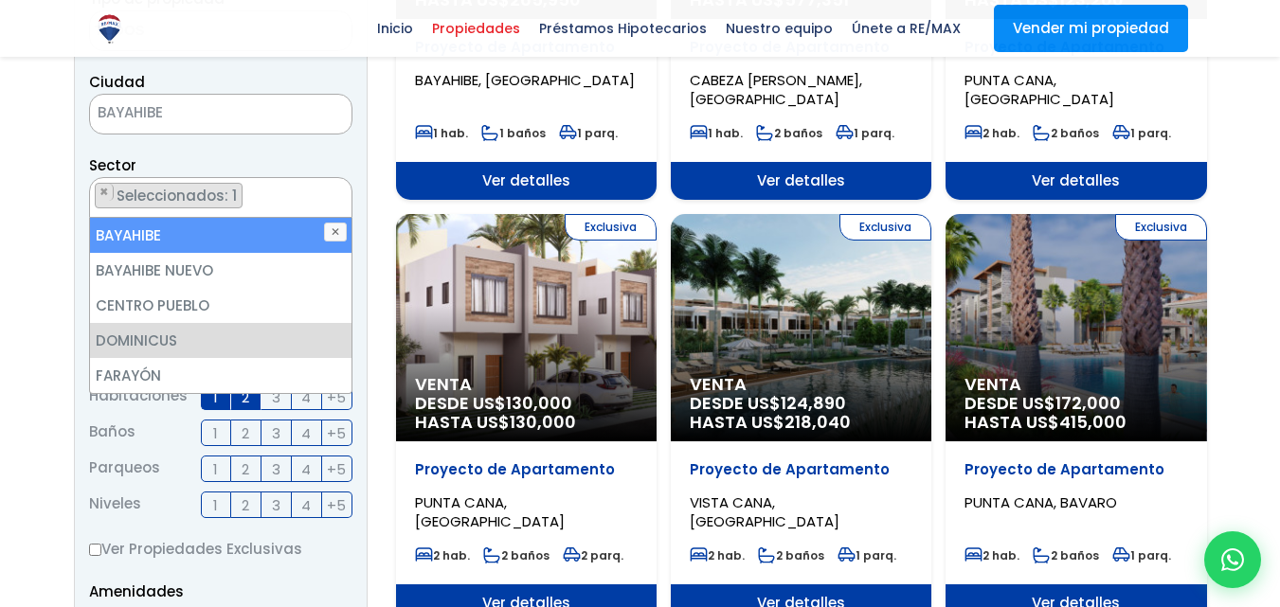
click at [175, 235] on li "BAYAHIBE" at bounding box center [220, 235] width 261 height 35
select select "16411"
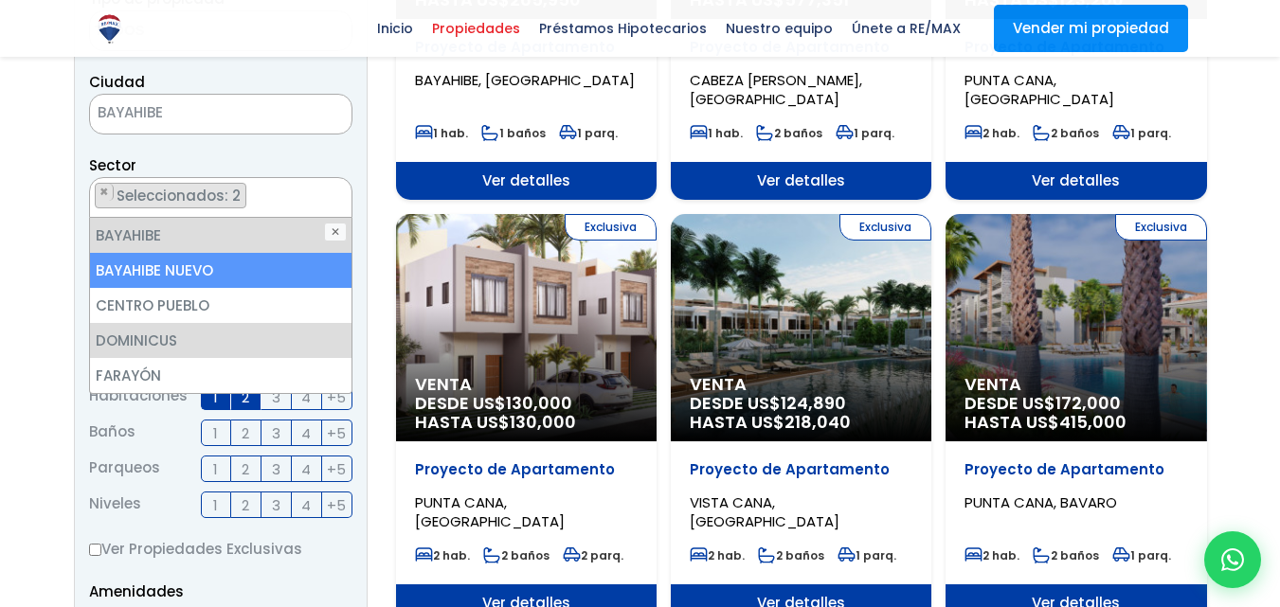
click at [169, 266] on li "BAYAHIBE NUEVO" at bounding box center [220, 270] width 261 height 35
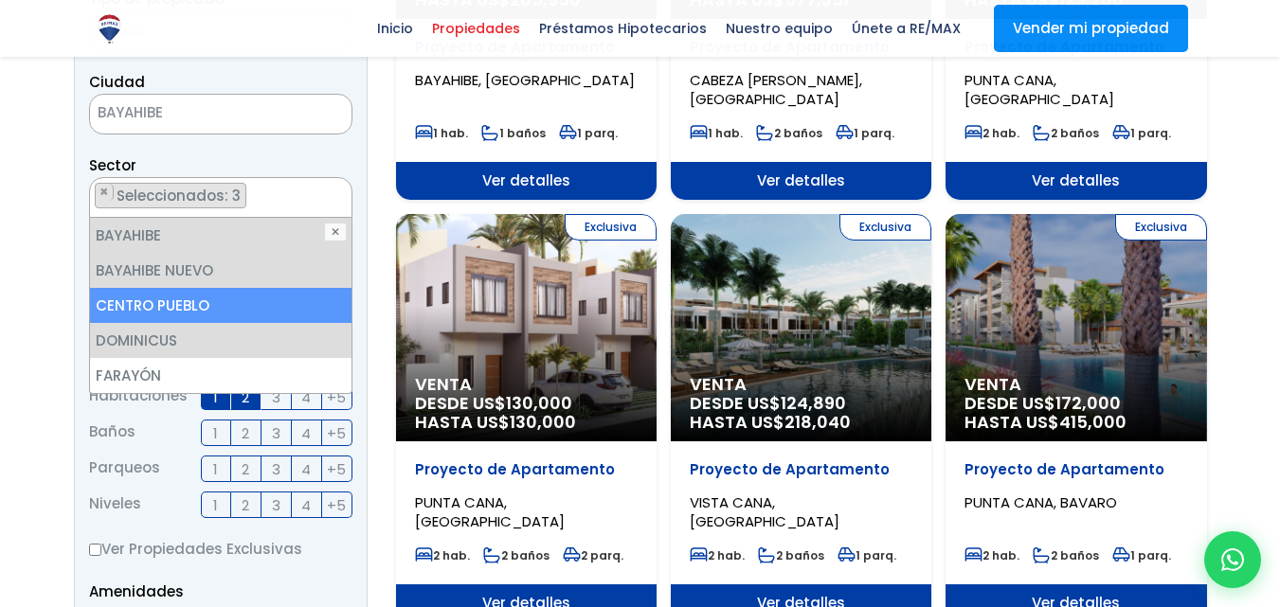
click at [180, 306] on li "CENTRO PUEBLO" at bounding box center [220, 305] width 261 height 35
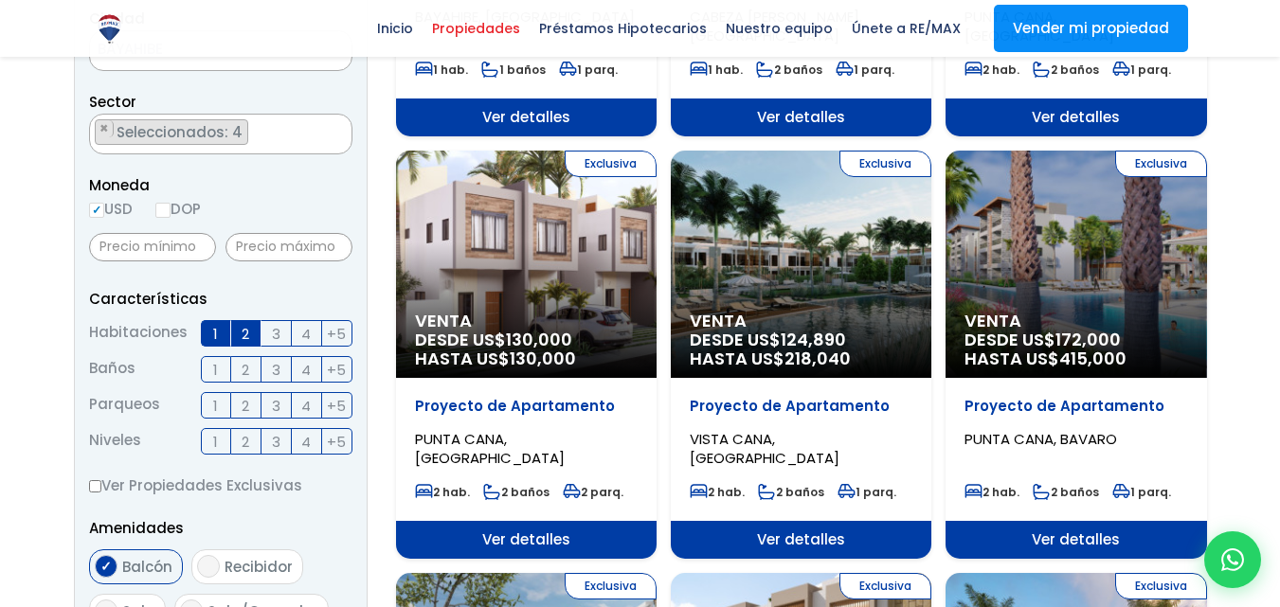
scroll to position [974, 0]
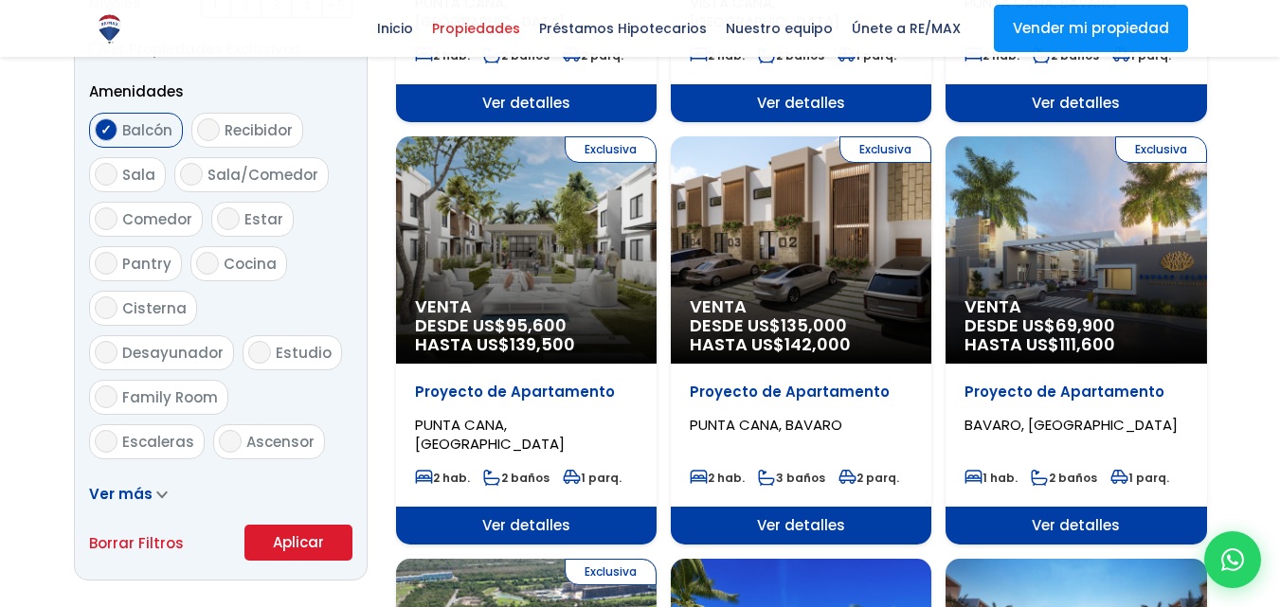
click at [310, 549] on button "Aplicar" at bounding box center [298, 543] width 108 height 36
click at [313, 541] on button "Aplicar" at bounding box center [298, 543] width 108 height 36
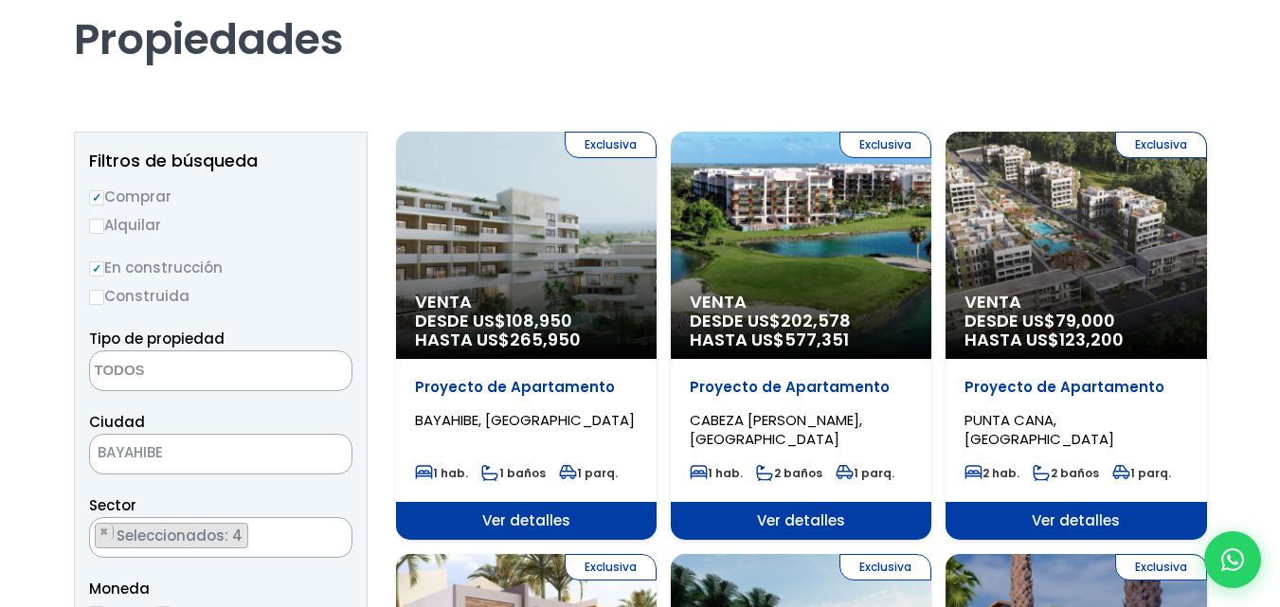
scroll to position [0, 0]
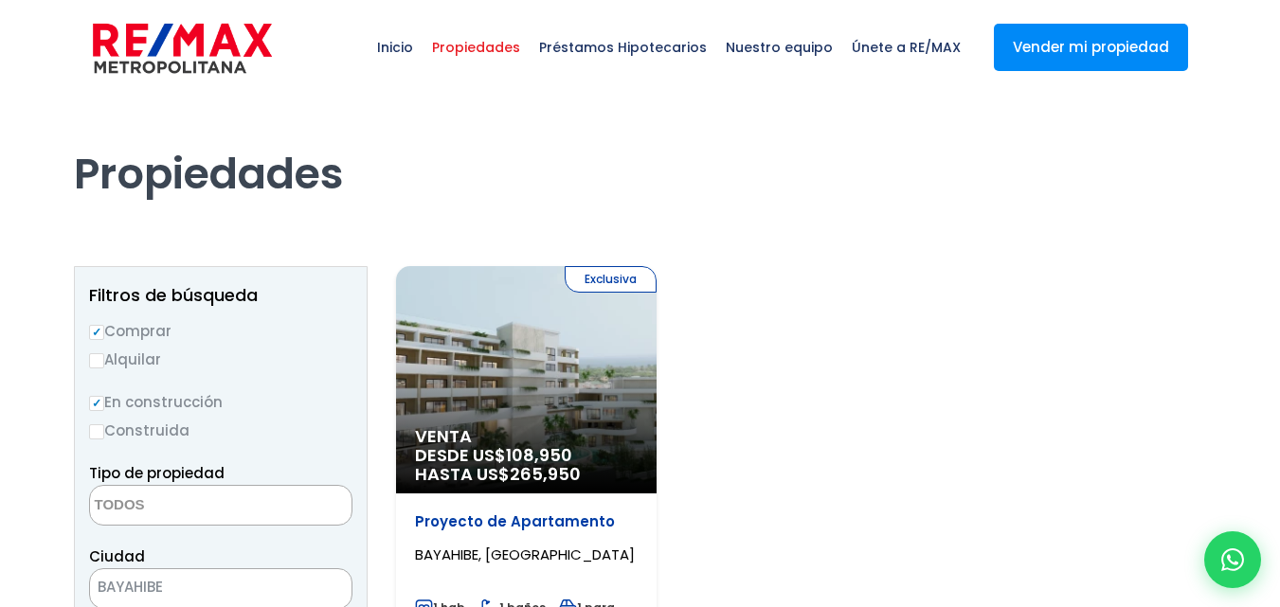
select select
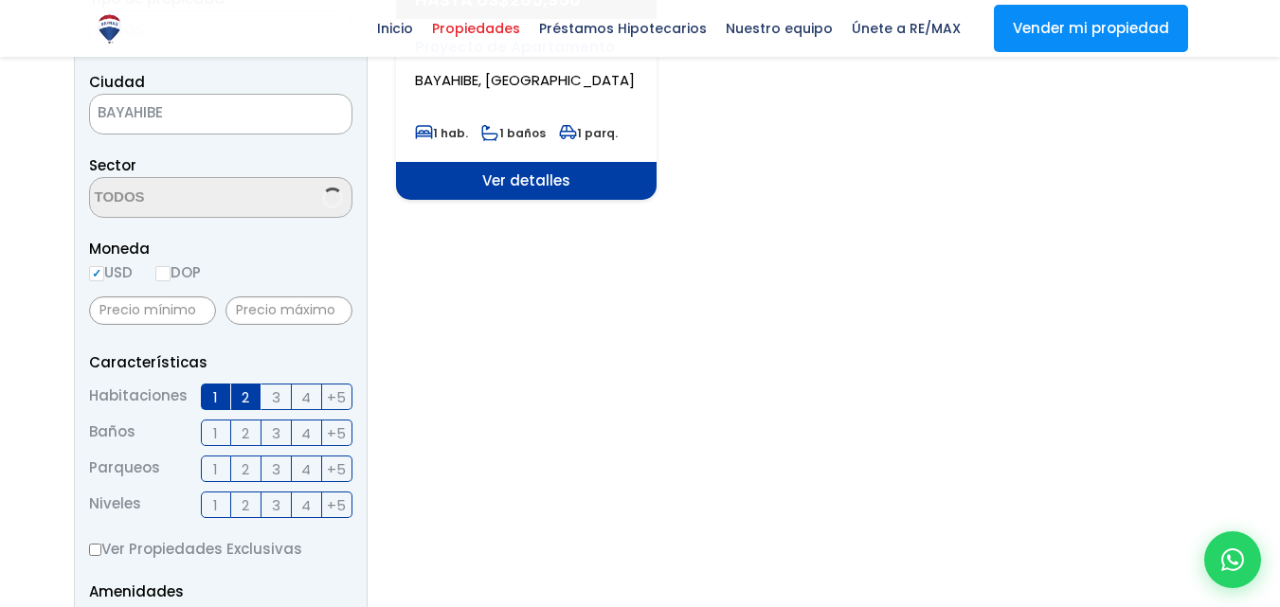
scroll to position [65, 0]
select select "16411"
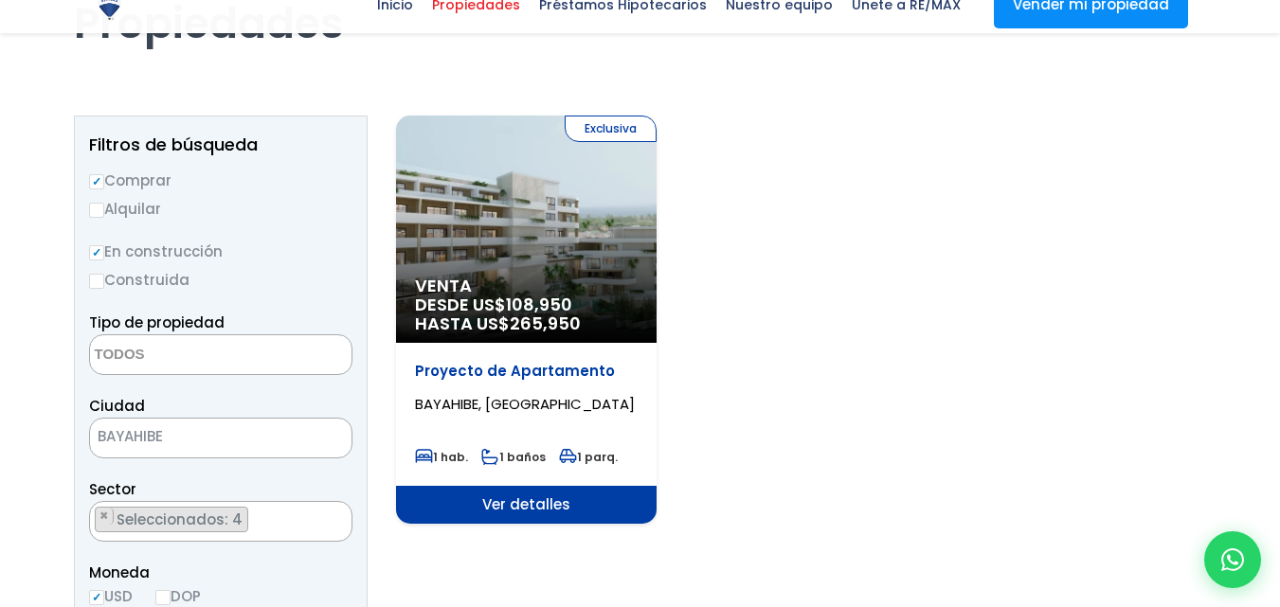
scroll to position [189, 0]
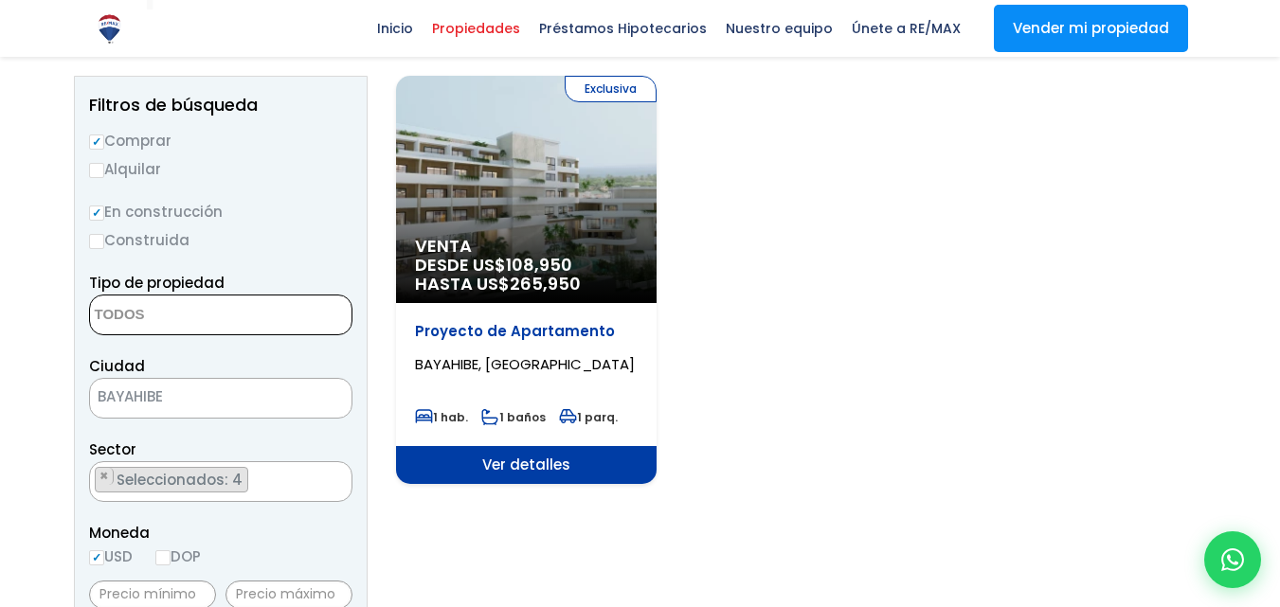
click at [155, 313] on textarea "Search" at bounding box center [182, 316] width 184 height 41
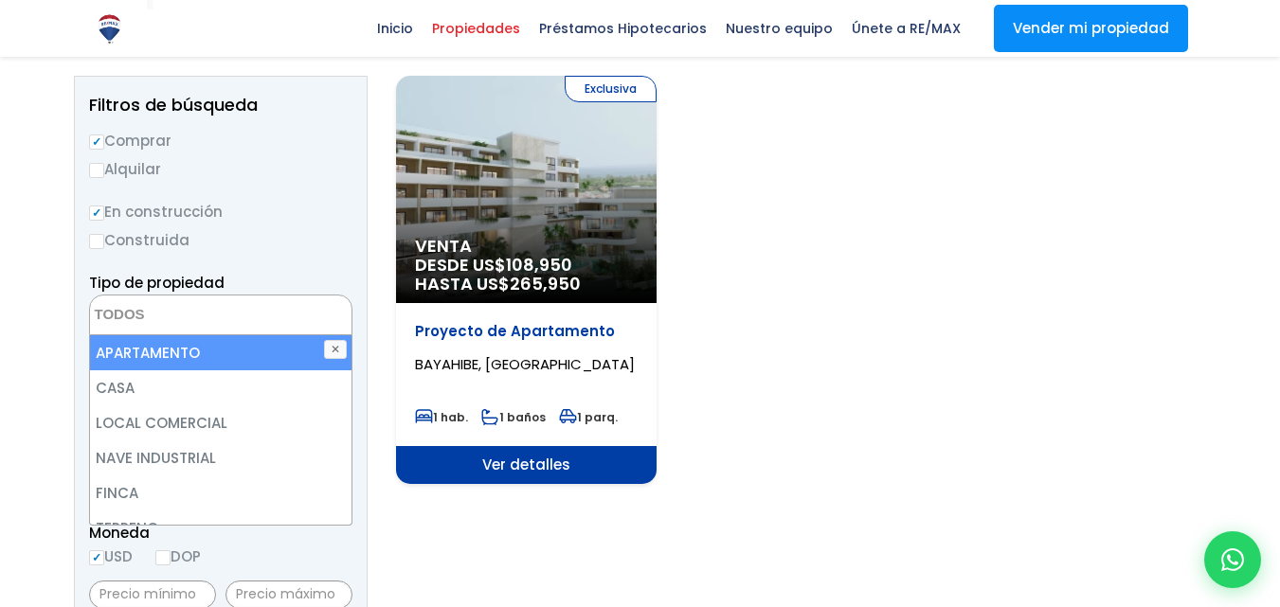
click at [158, 352] on li "APARTAMENTO" at bounding box center [220, 352] width 261 height 35
select select "apartment"
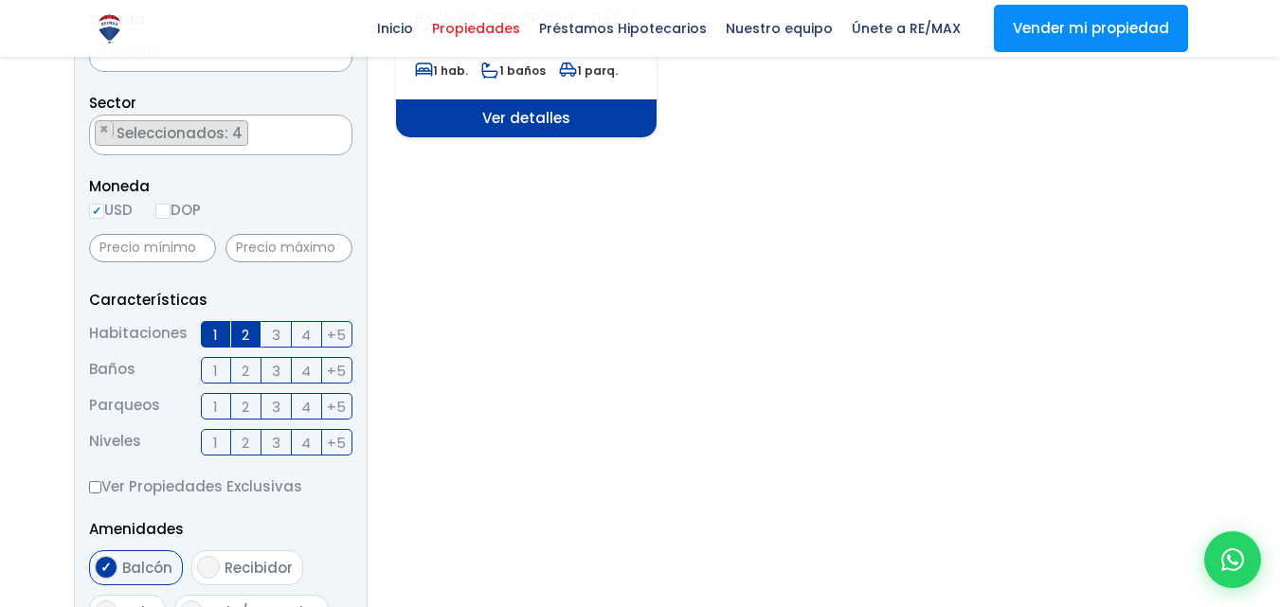
scroll to position [568, 0]
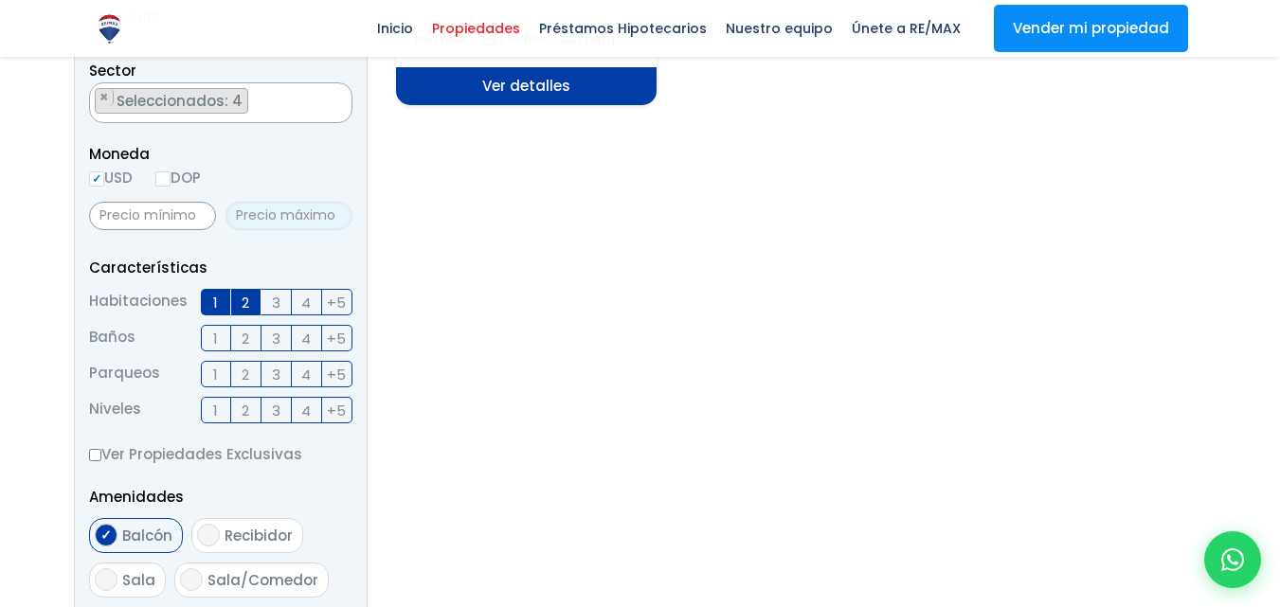
click at [310, 213] on input "text" at bounding box center [288, 216] width 127 height 28
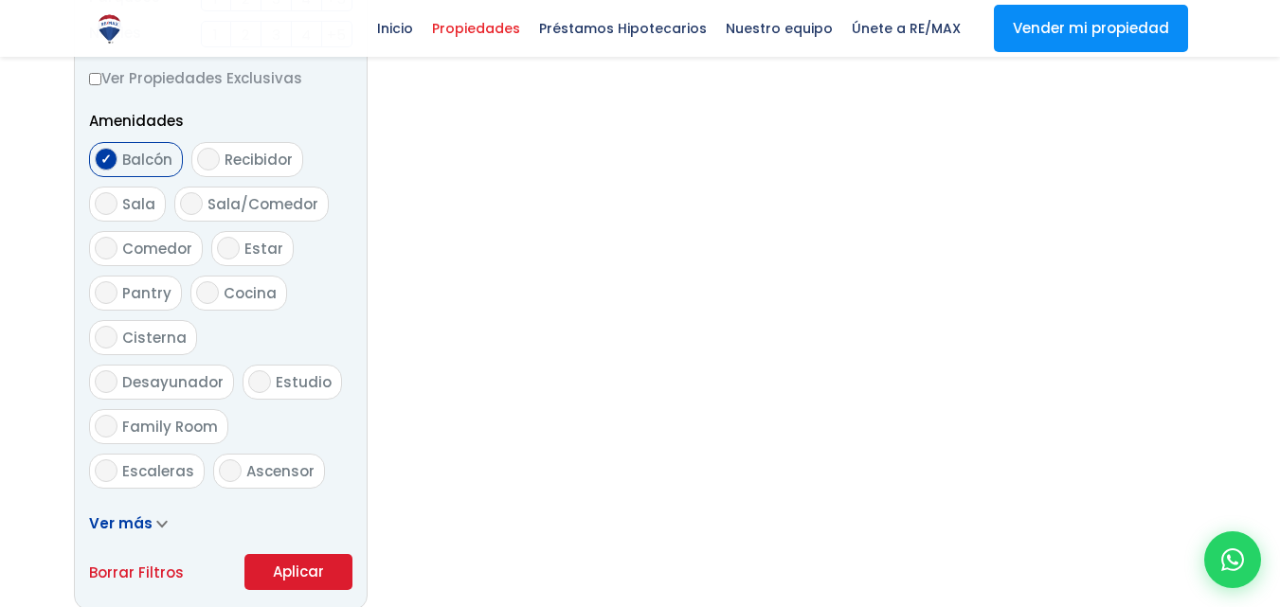
scroll to position [947, 0]
type input "120,000"
click at [114, 158] on input "Balcón" at bounding box center [106, 156] width 23 height 23
checkbox input "false"
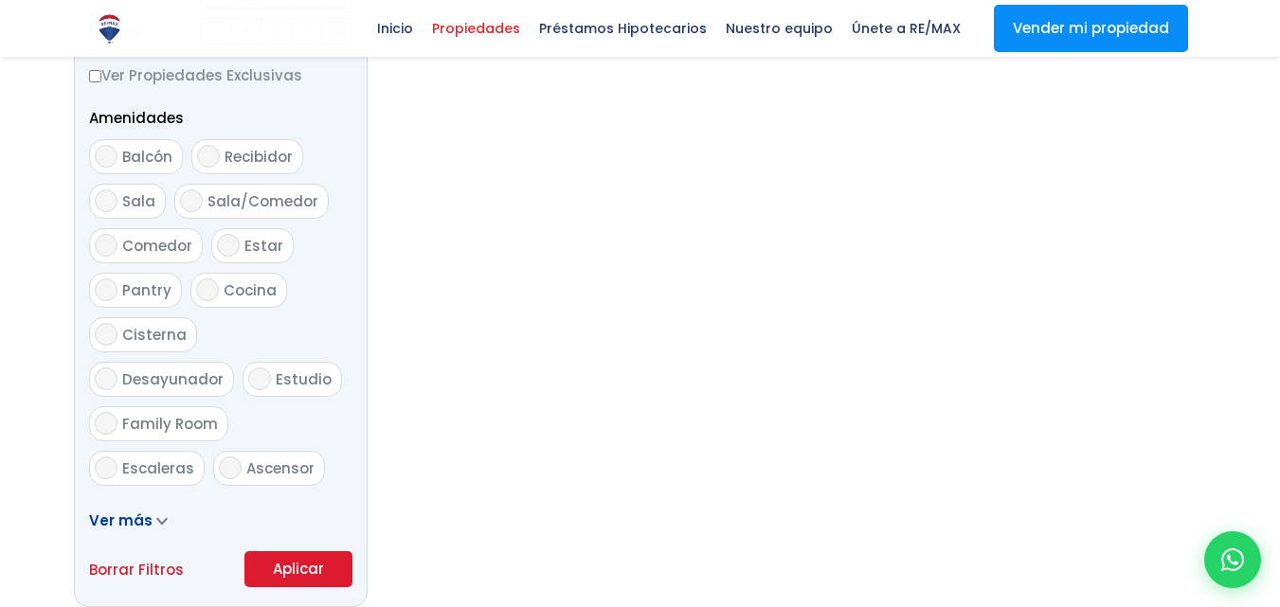
click at [291, 577] on button "Aplicar" at bounding box center [298, 569] width 108 height 36
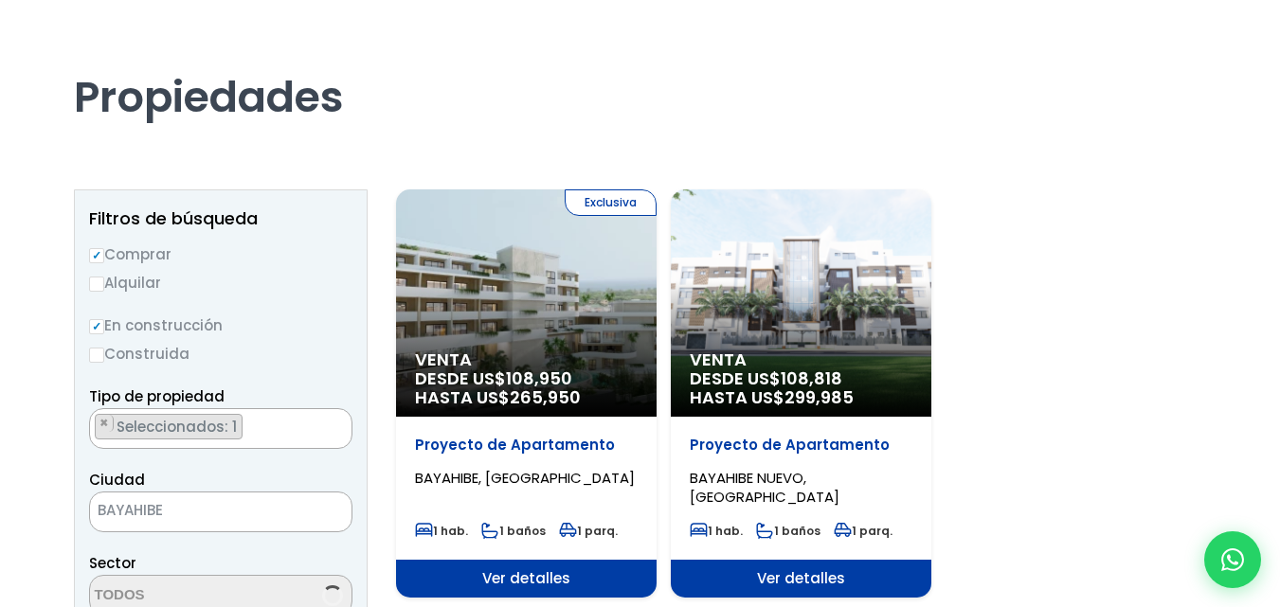
scroll to position [189, 0]
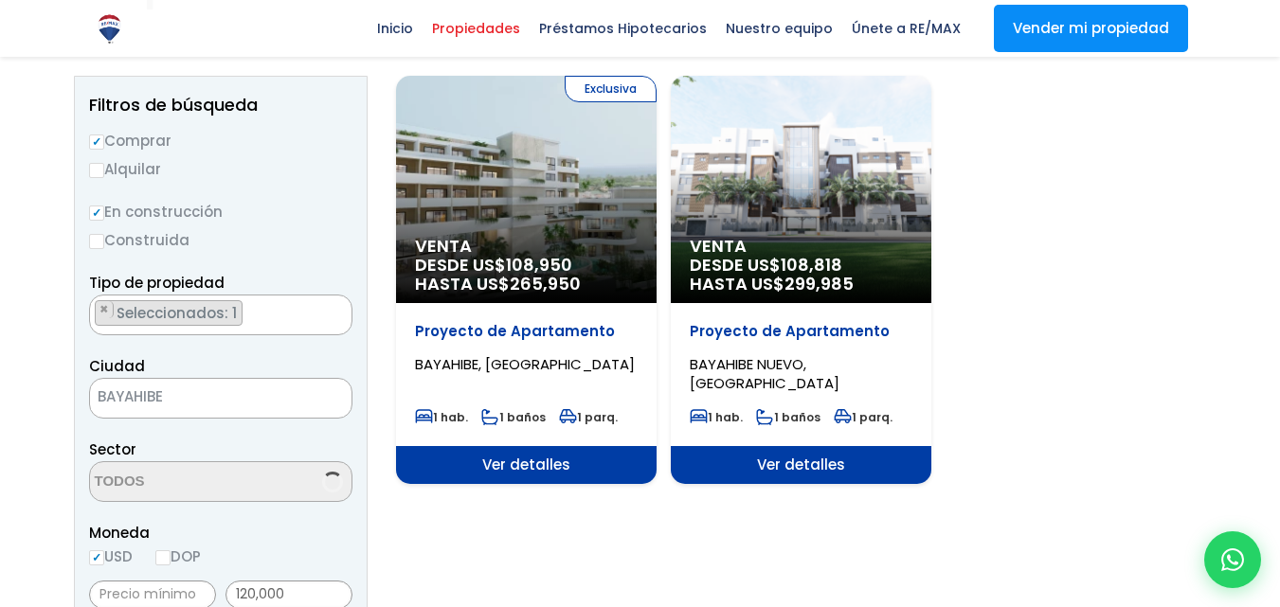
select select "16411"
click at [657, 198] on div "Venta DESDE US$ 108,818 HASTA US$ 299,985" at bounding box center [526, 189] width 261 height 227
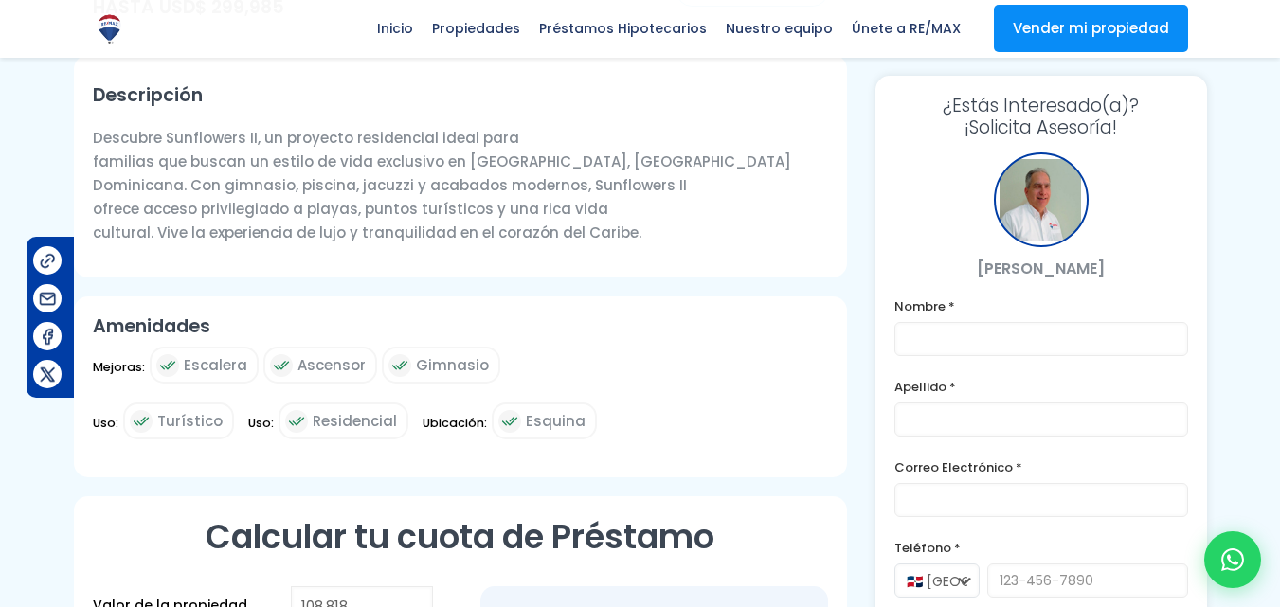
scroll to position [663, 0]
